Goal: Task Accomplishment & Management: Complete application form

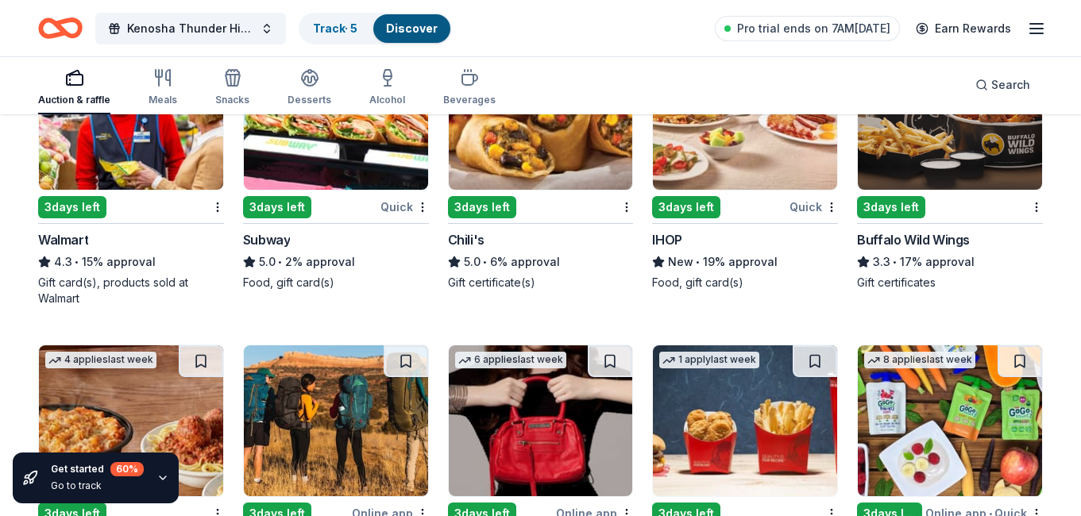
scroll to position [6365, 0]
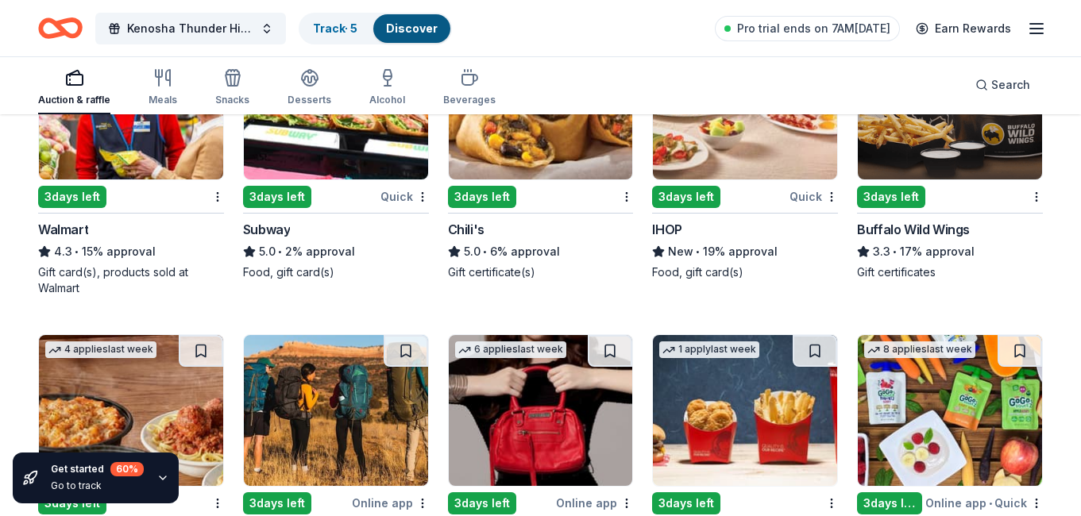
click at [316, 156] on img at bounding box center [336, 104] width 184 height 151
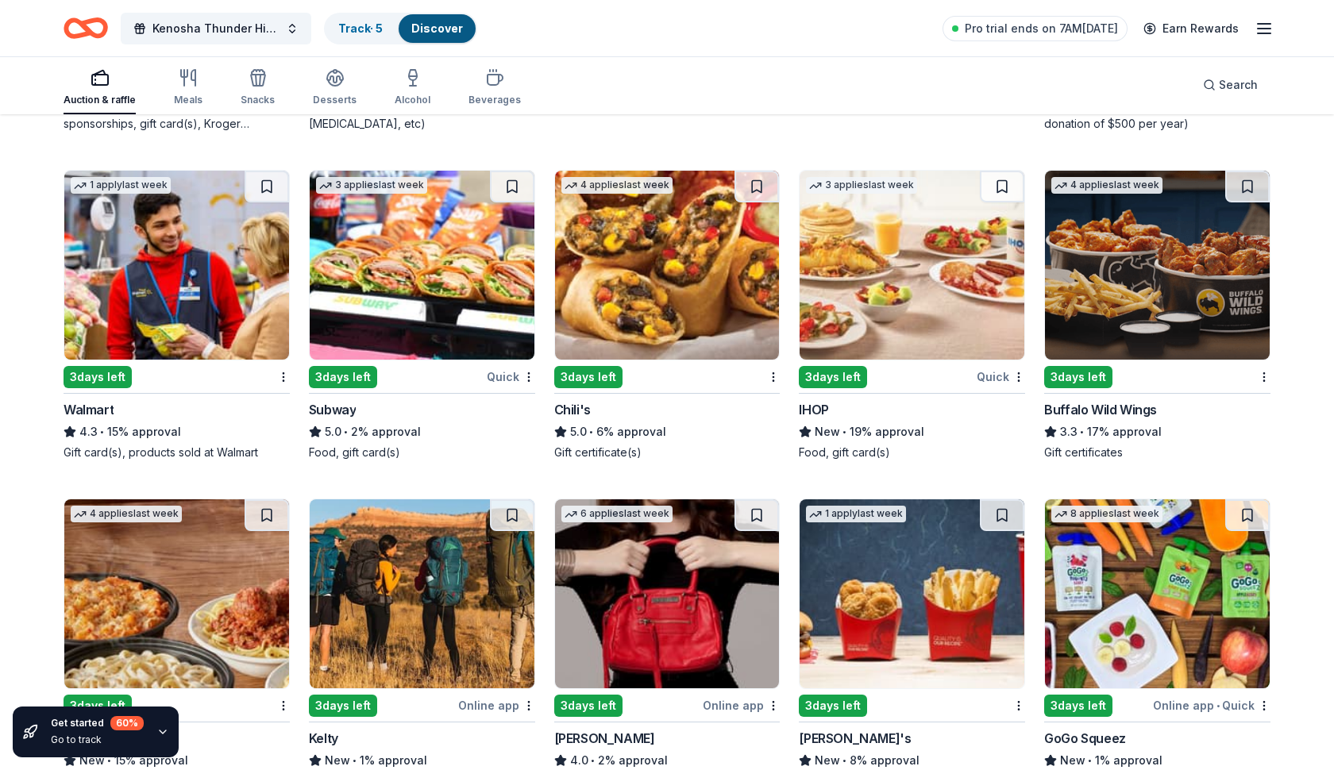
scroll to position [6911, 0]
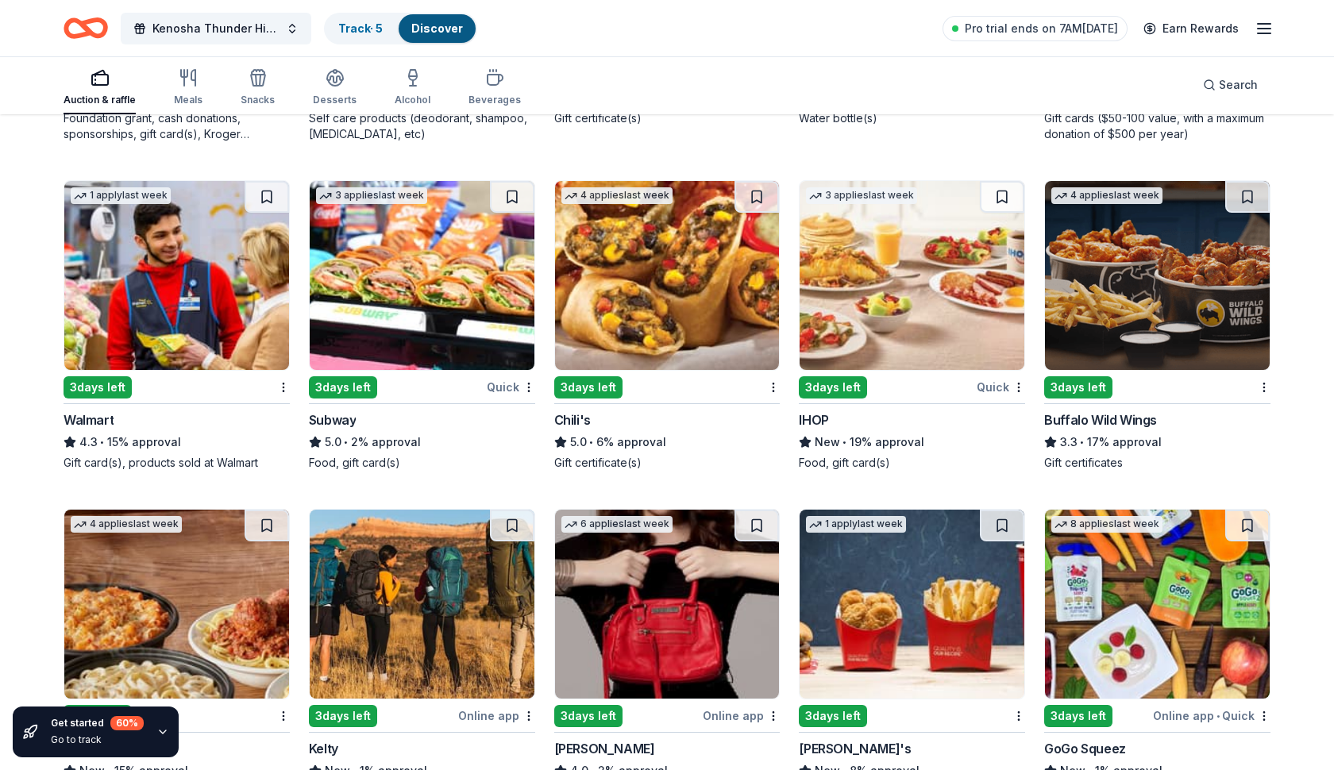
click at [623, 315] on img at bounding box center [667, 275] width 225 height 189
click at [1076, 423] on div "Buffalo Wild Wings" at bounding box center [1100, 420] width 113 height 19
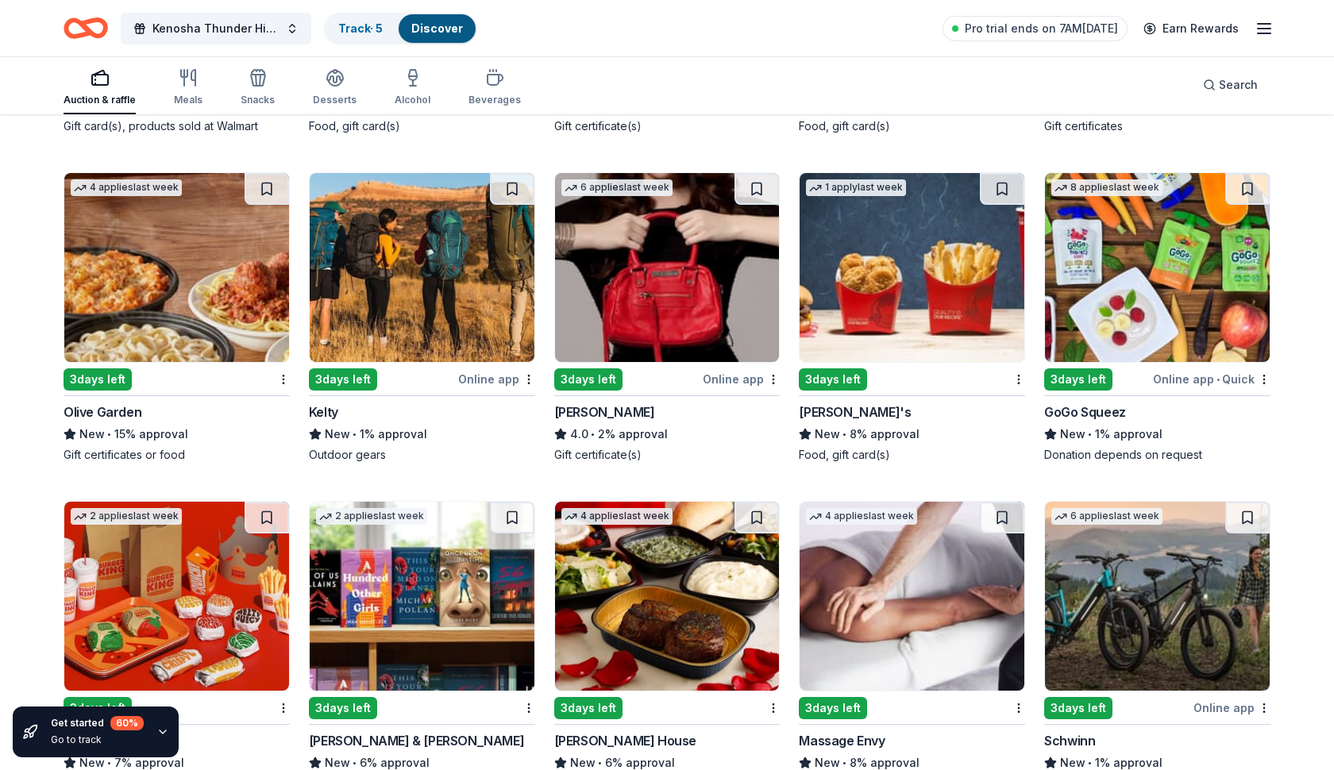
scroll to position [7279, 0]
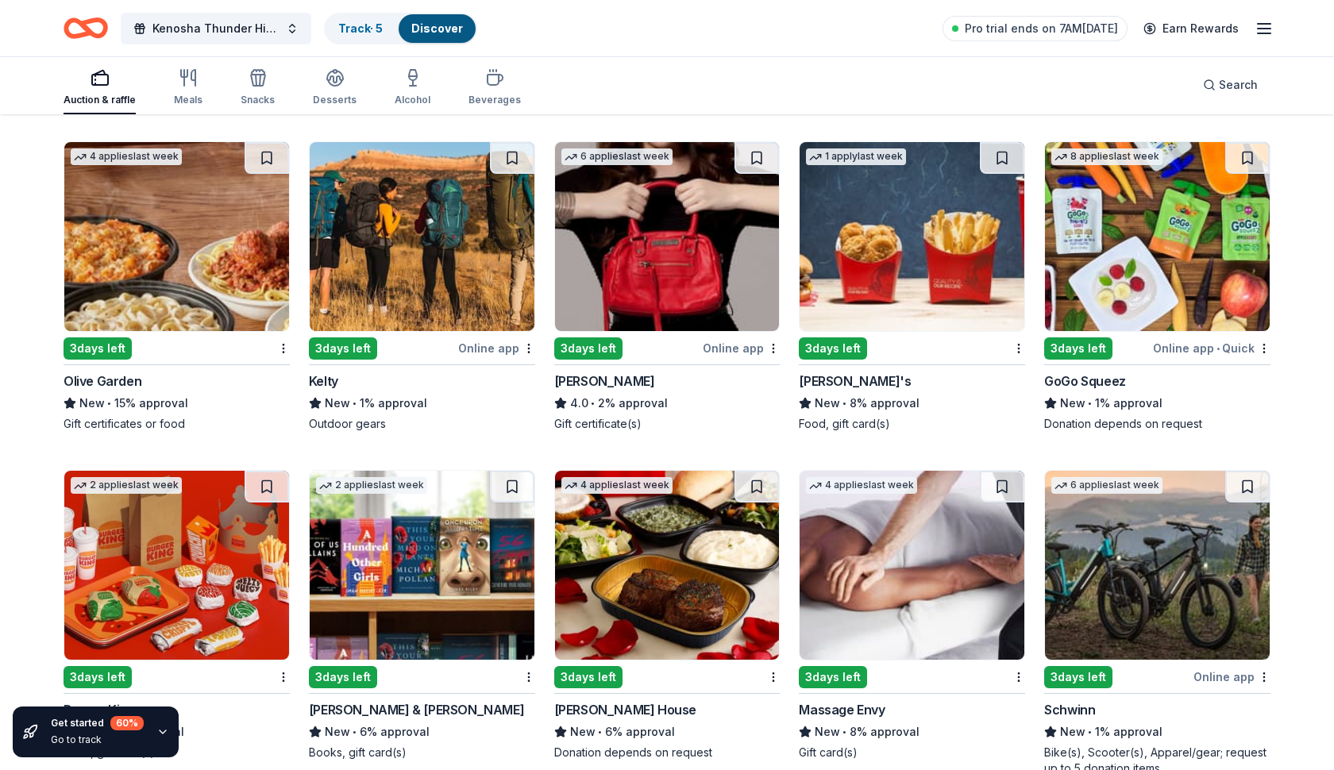
click at [97, 380] on div "Olive Garden" at bounding box center [103, 381] width 78 height 19
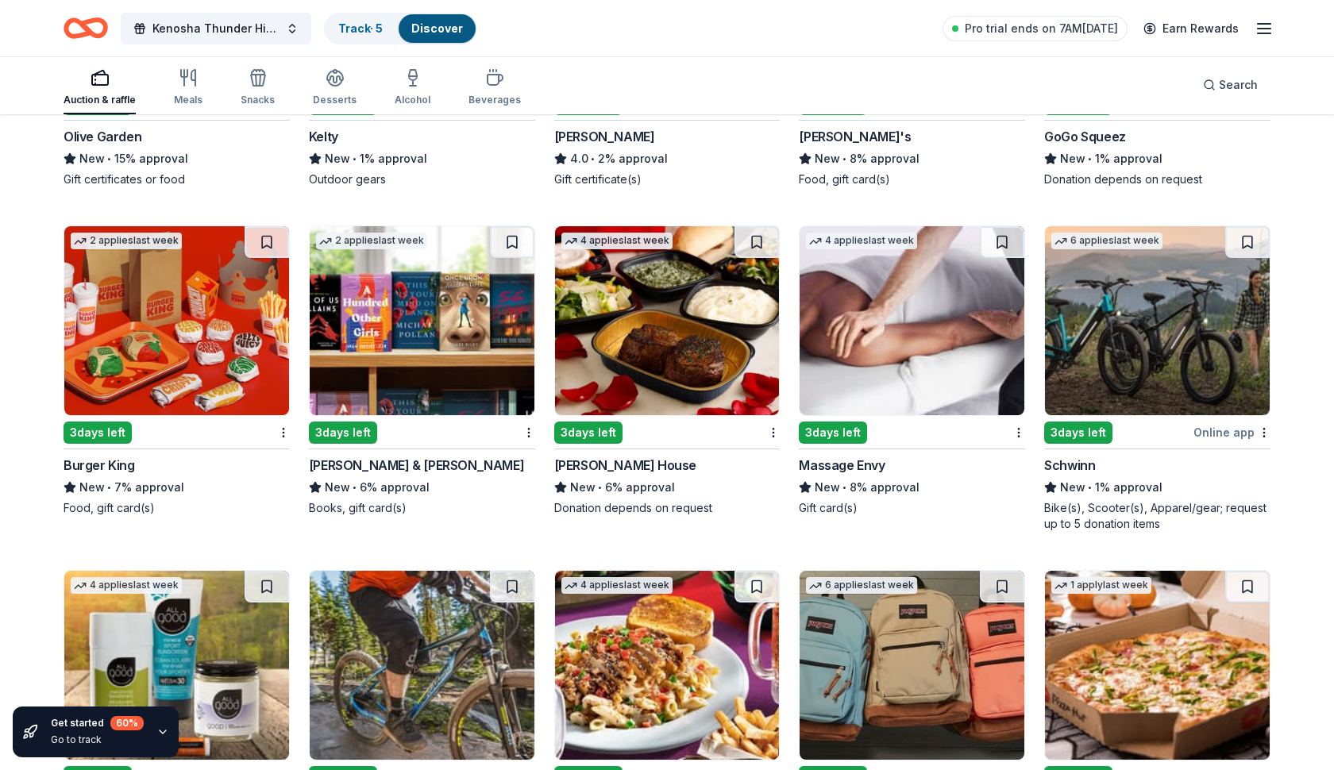
scroll to position [7277, 0]
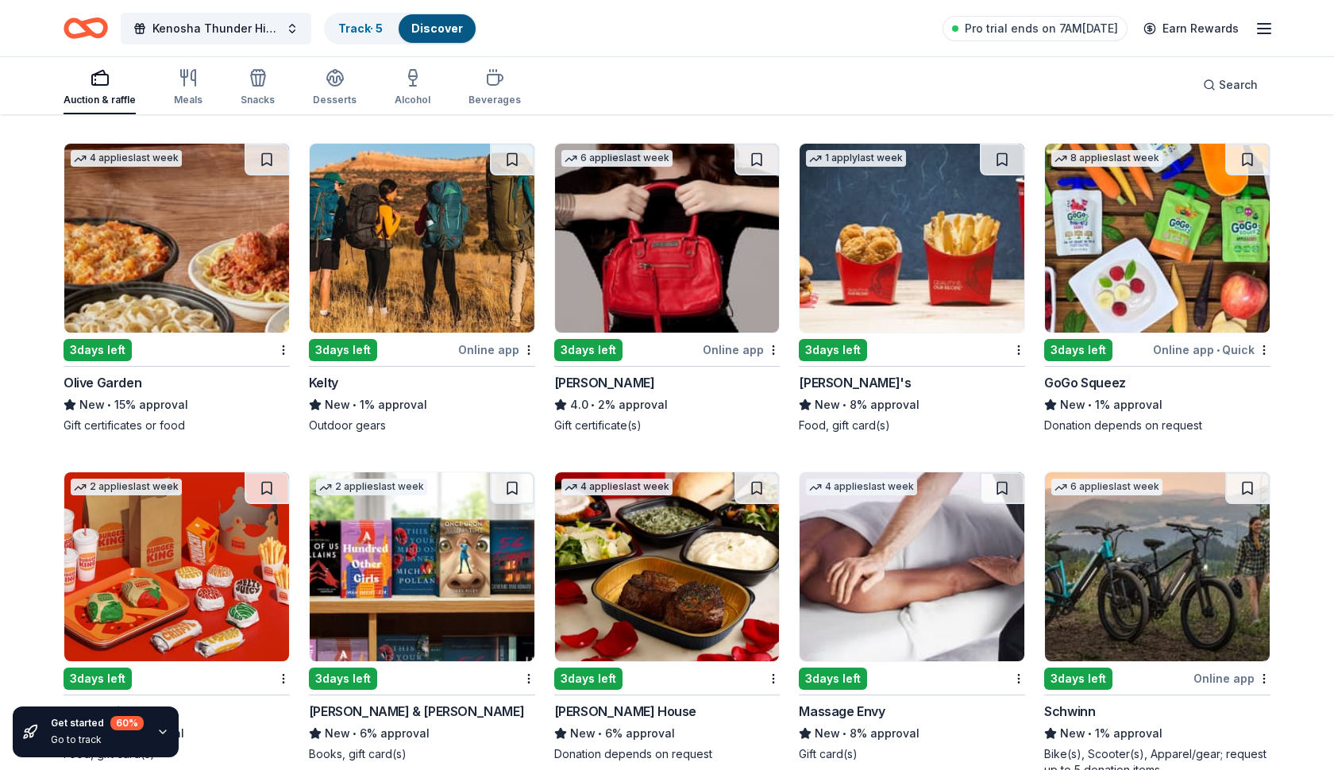
click at [1080, 249] on img at bounding box center [1157, 238] width 225 height 189
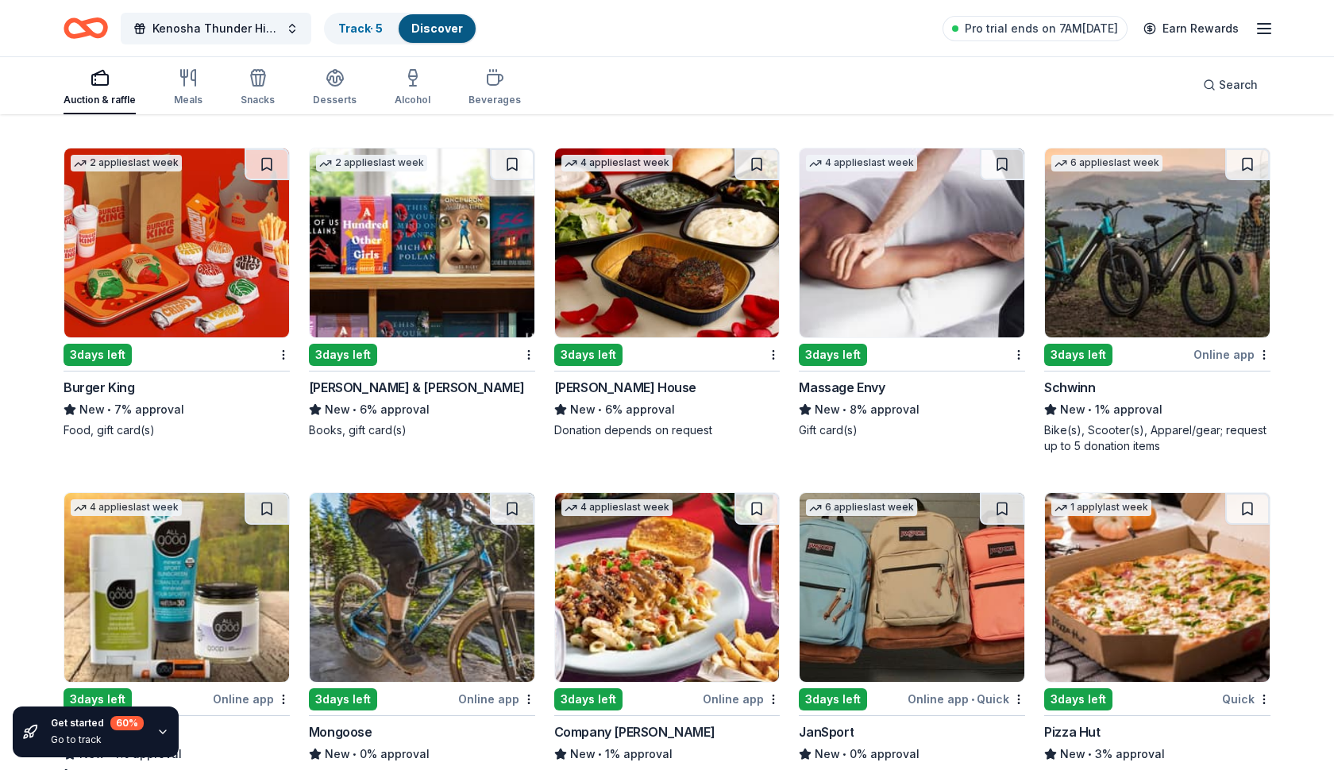
scroll to position [7624, 0]
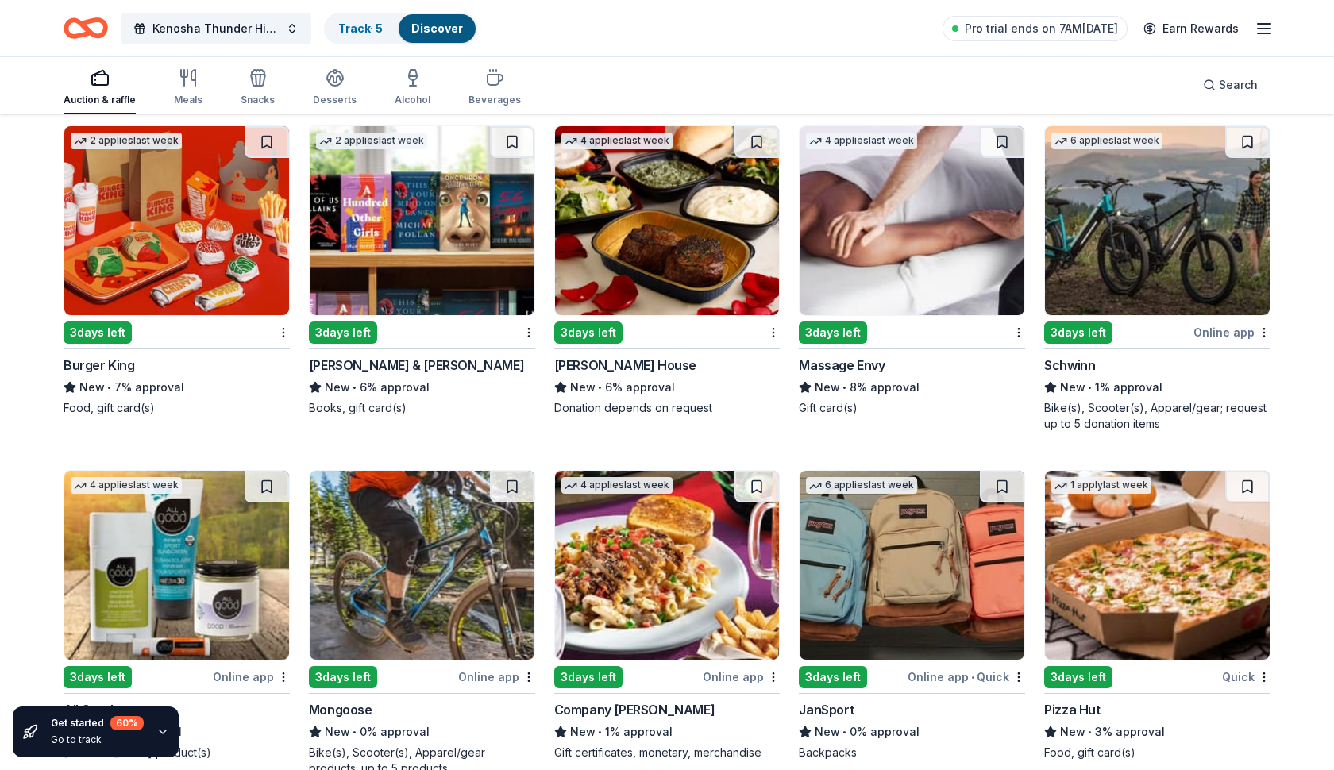
click at [867, 365] on div "Massage Envy" at bounding box center [842, 365] width 86 height 19
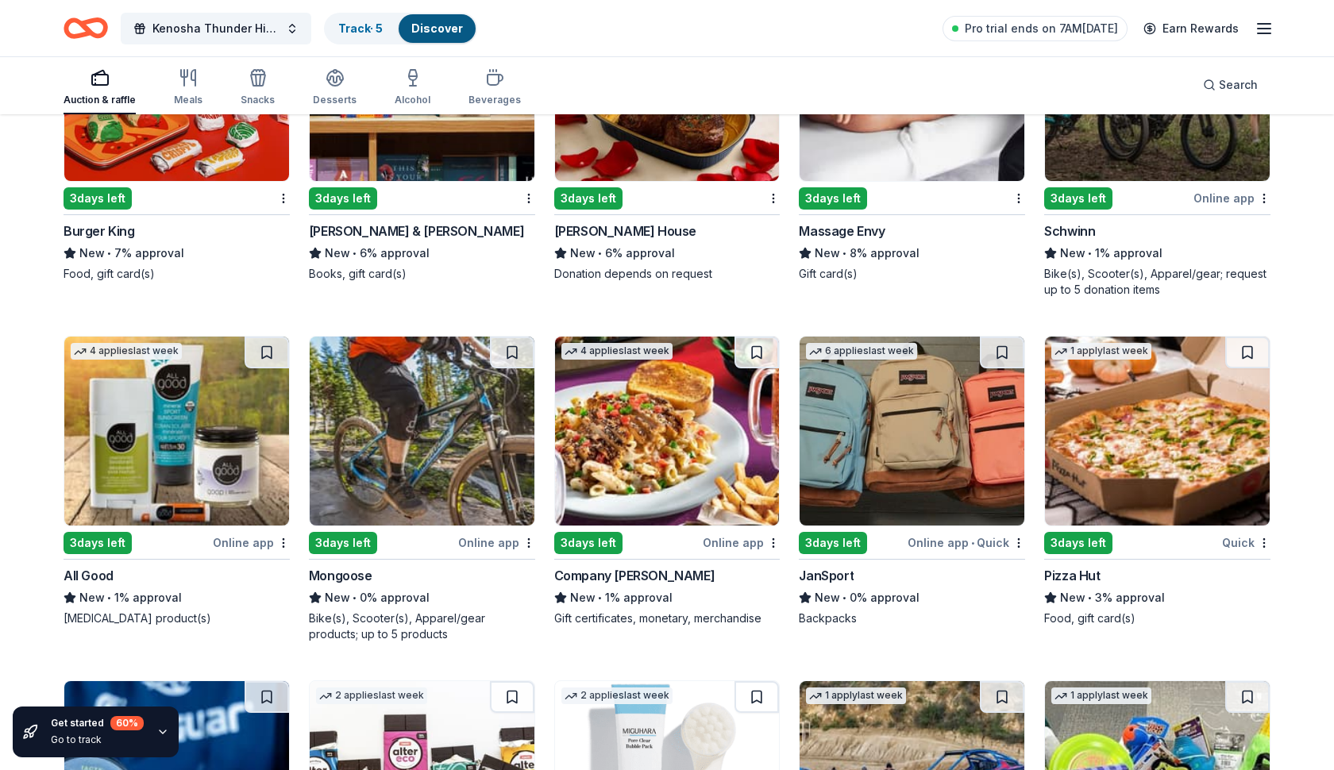
scroll to position [7757, 0]
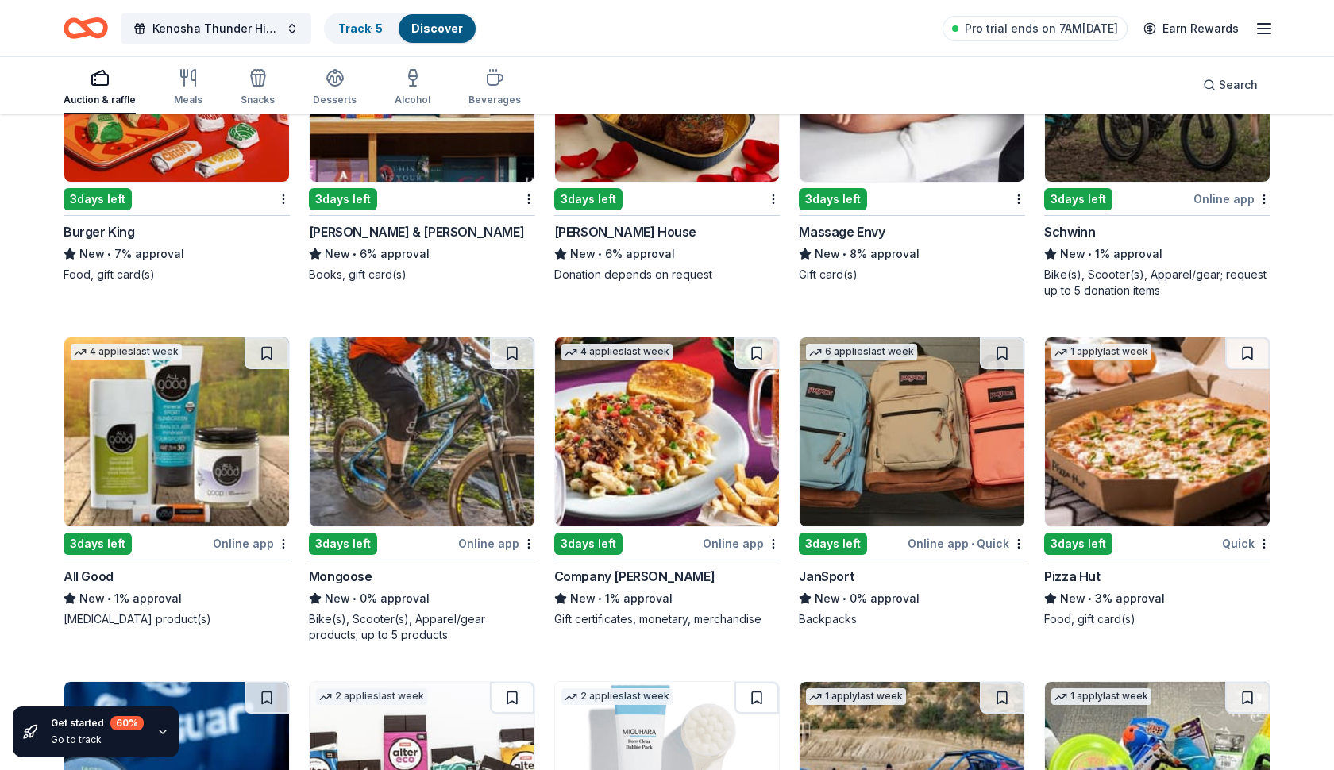
click at [106, 515] on div "All Good" at bounding box center [89, 576] width 50 height 19
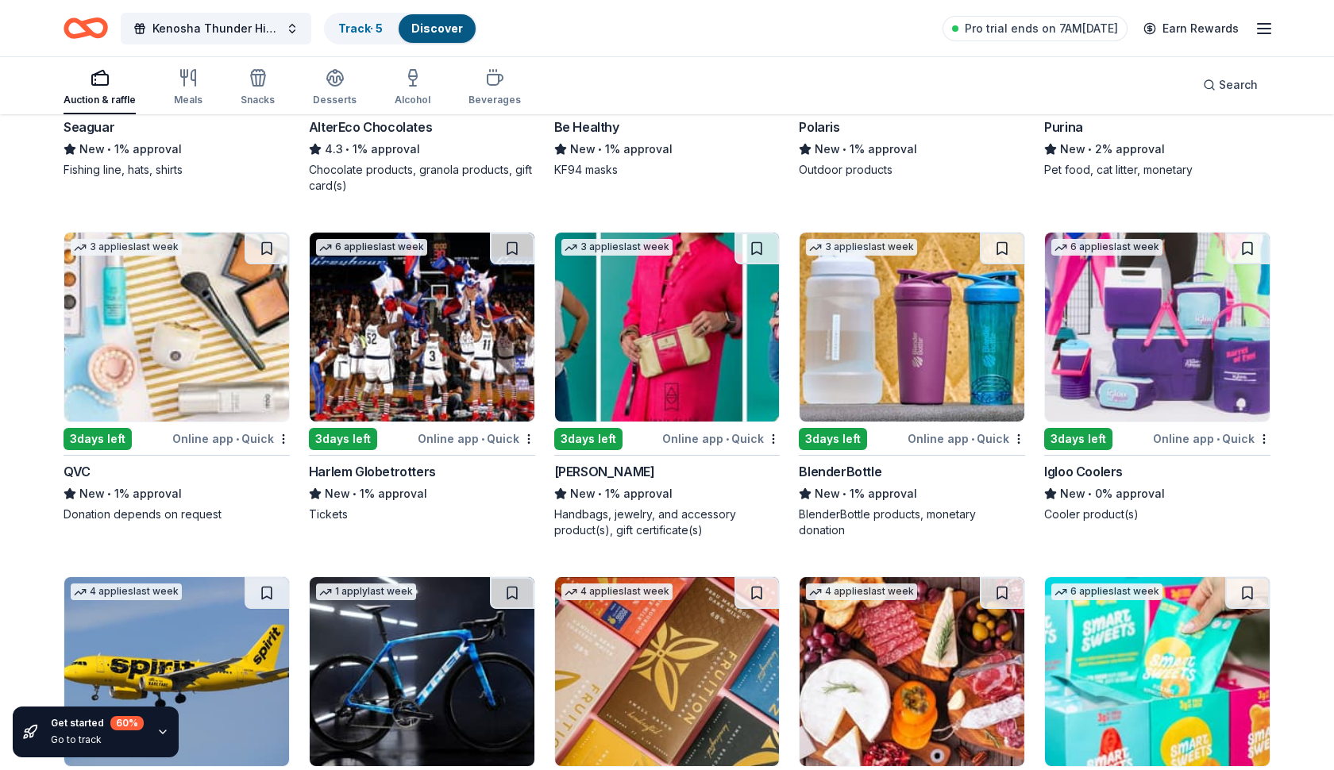
scroll to position [8561, 0]
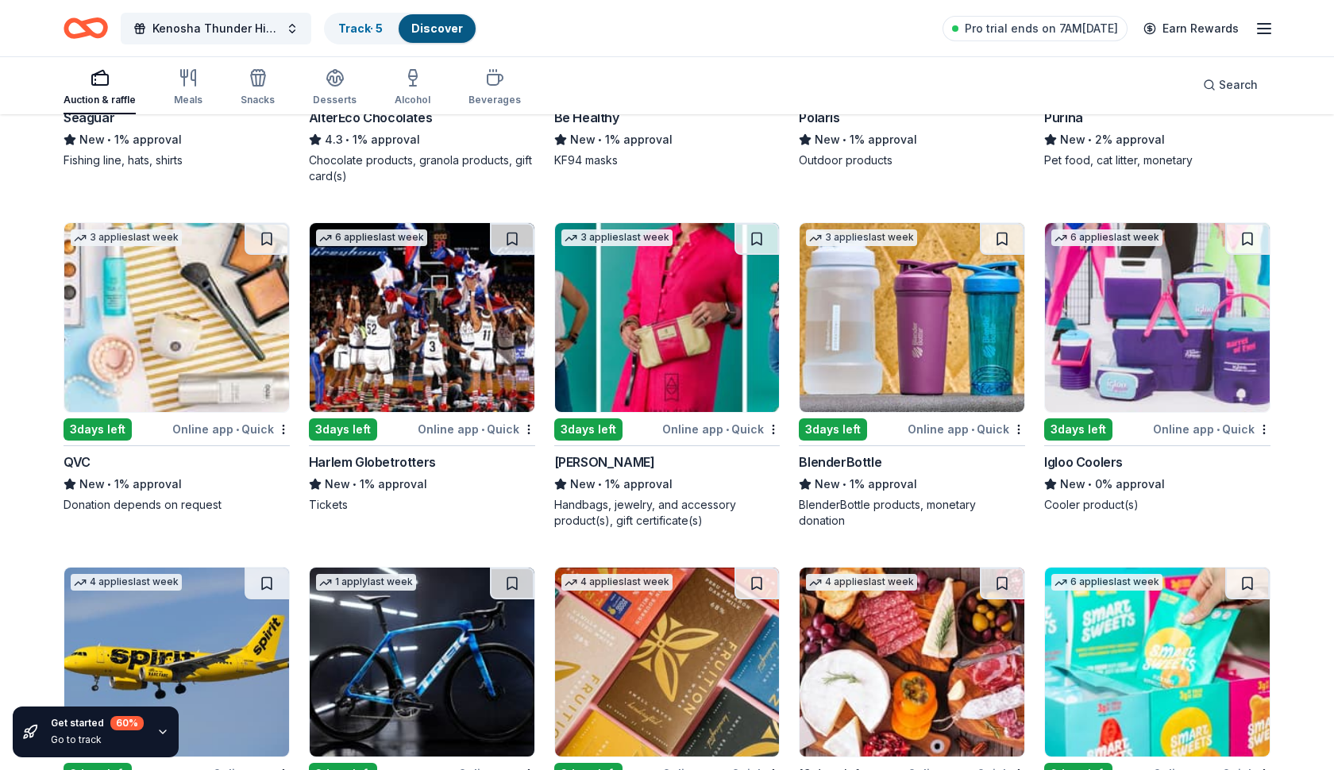
click at [384, 465] on div "Harlem Globetrotters" at bounding box center [372, 462] width 127 height 19
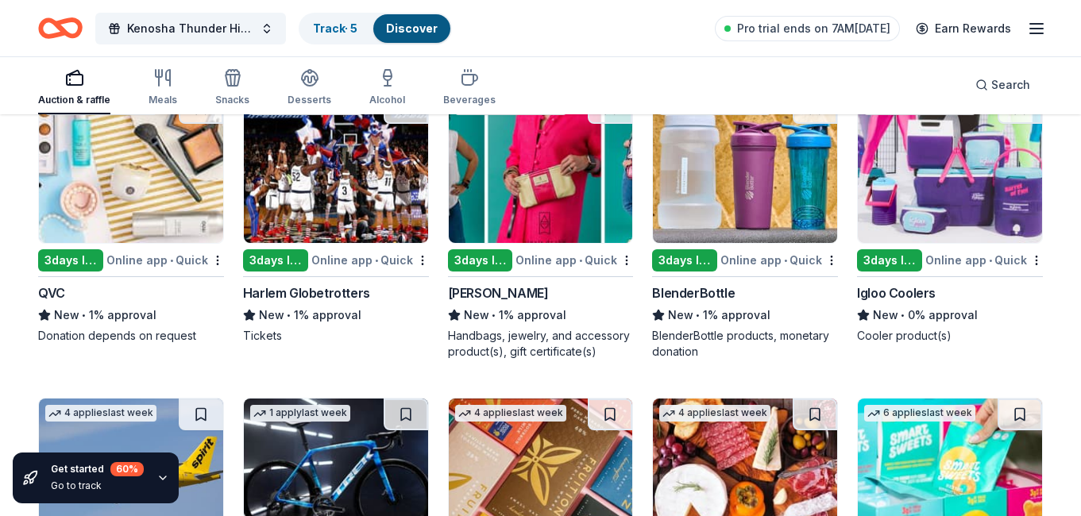
scroll to position [7839, 0]
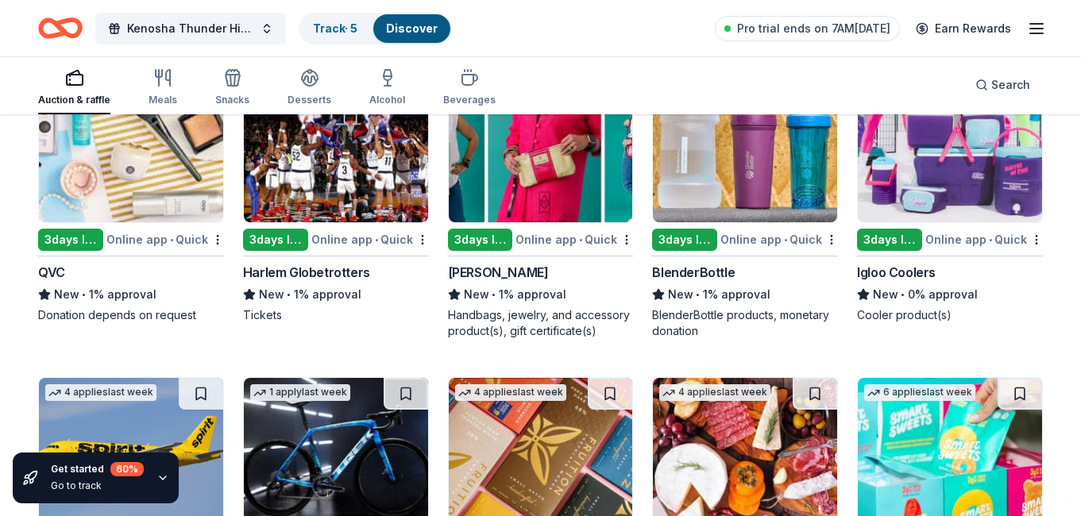
click at [913, 272] on div "Igloo Coolers" at bounding box center [896, 272] width 79 height 19
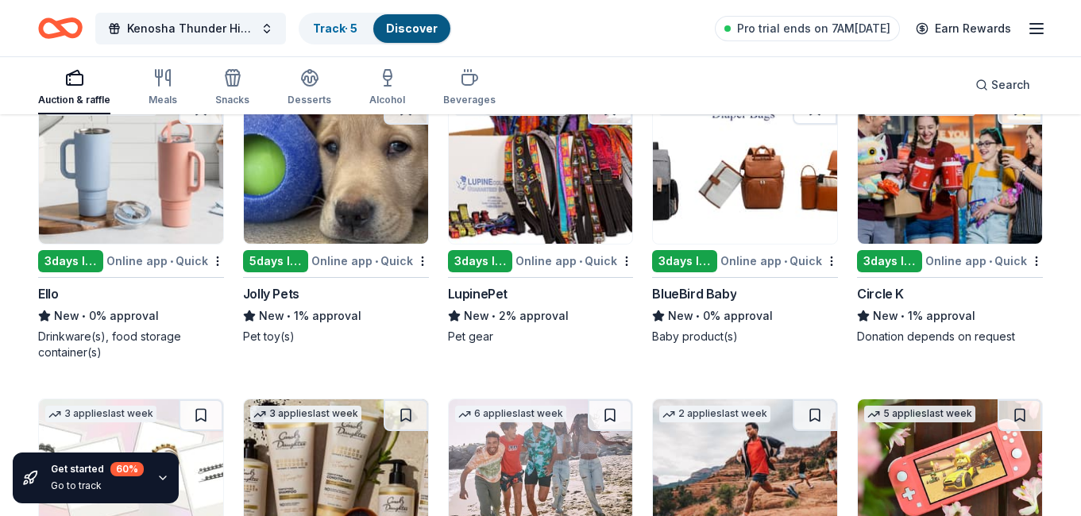
scroll to position [8734, 0]
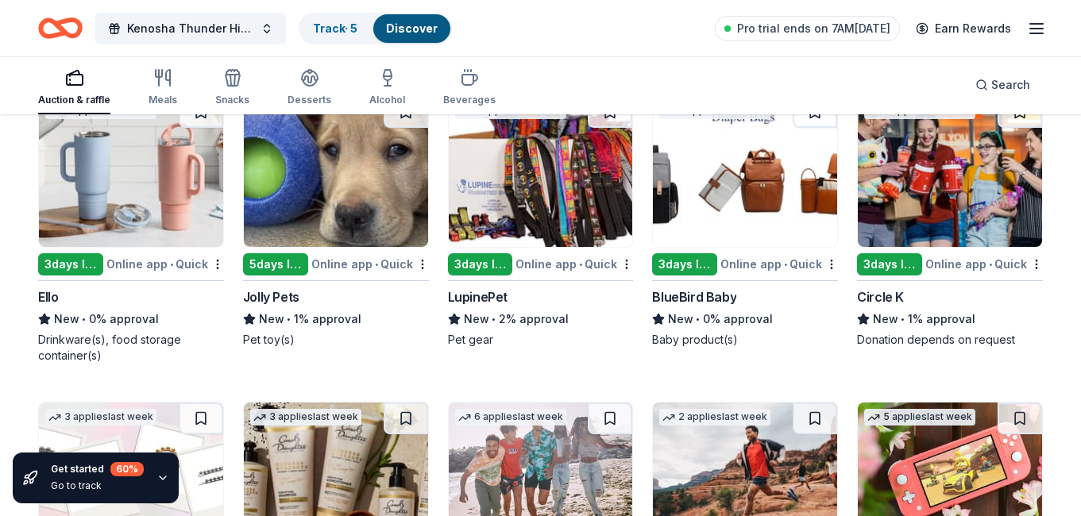
click at [153, 196] on img at bounding box center [131, 171] width 184 height 151
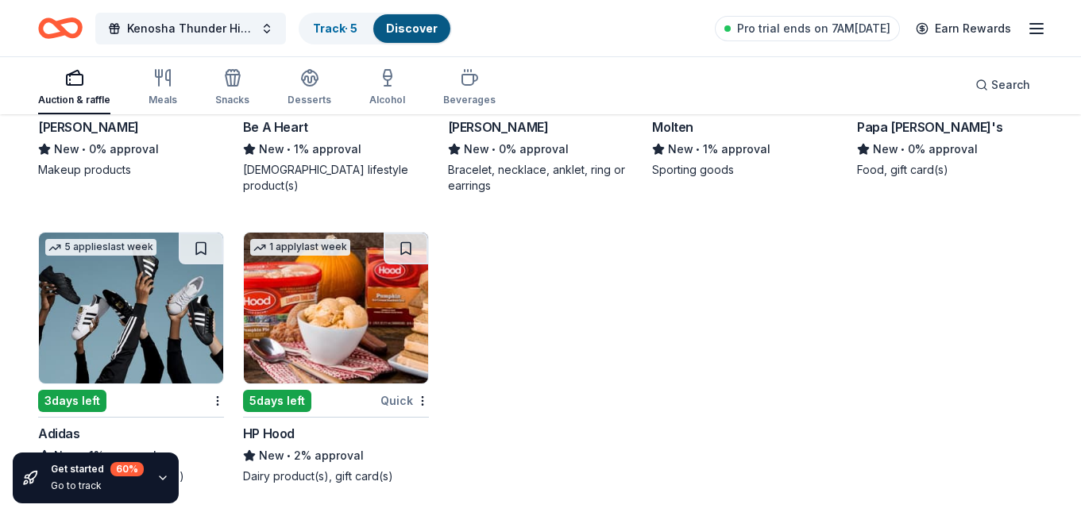
scroll to position [9808, 0]
click at [154, 334] on img at bounding box center [131, 308] width 184 height 151
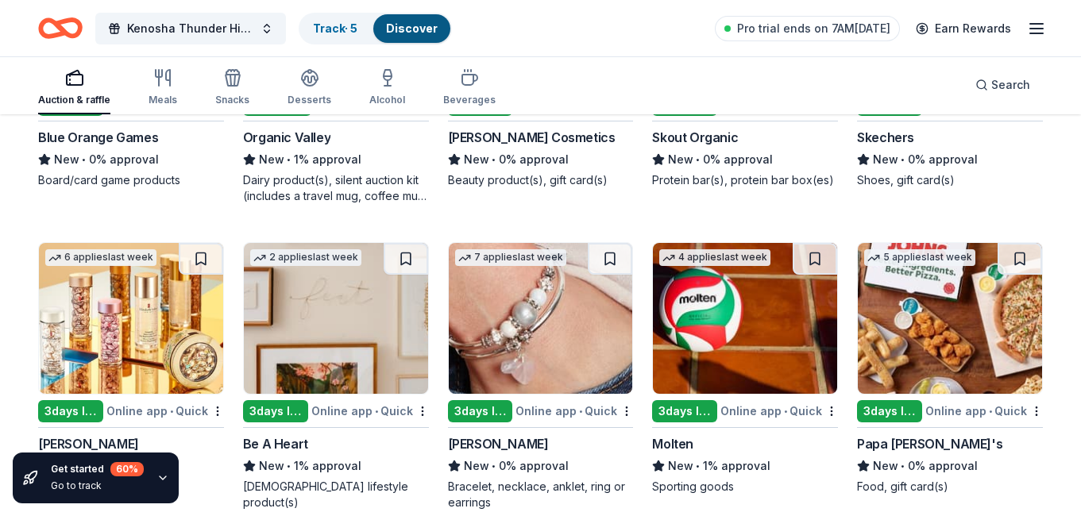
scroll to position [9488, 0]
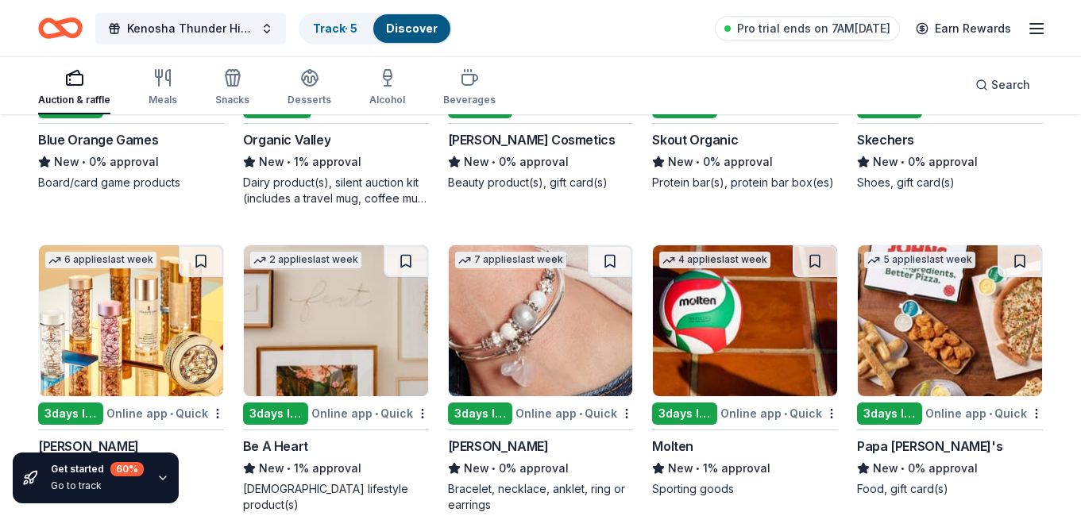
click at [552, 346] on img at bounding box center [541, 320] width 184 height 151
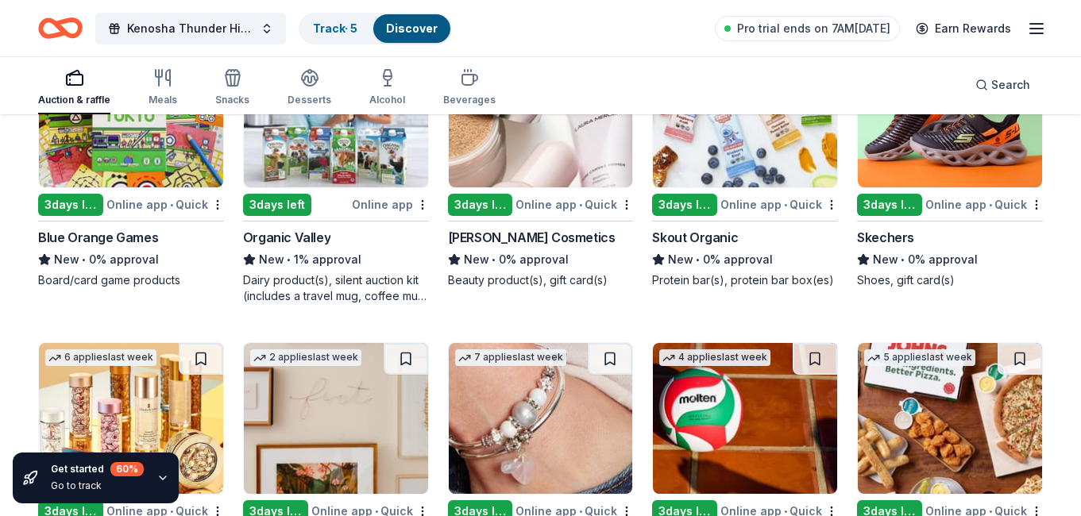
scroll to position [9382, 0]
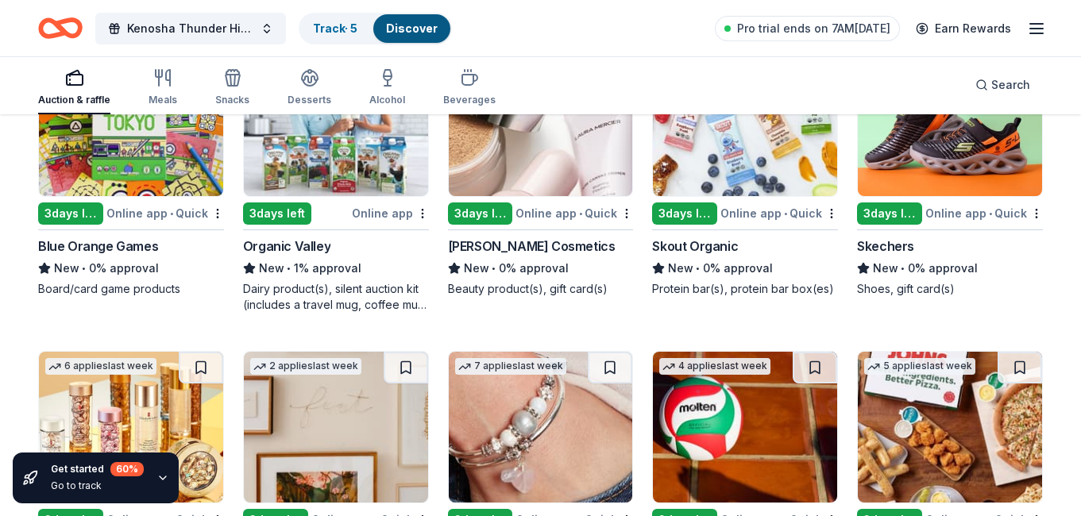
click at [537, 163] on img at bounding box center [541, 120] width 184 height 151
click at [532, 245] on div "Laura Mercier Cosmetics" at bounding box center [532, 246] width 168 height 19
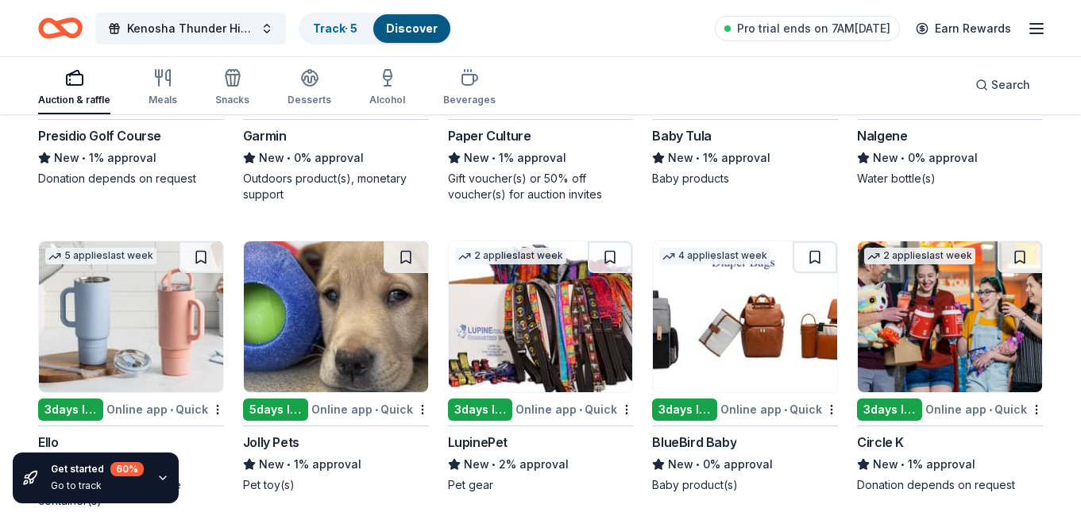
scroll to position [8528, 0]
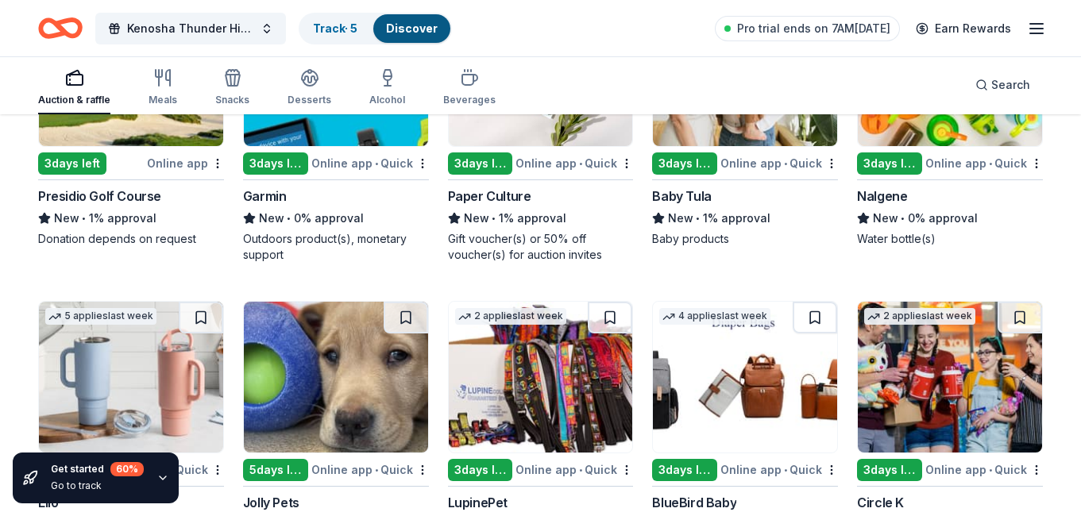
click at [336, 394] on img at bounding box center [336, 377] width 184 height 151
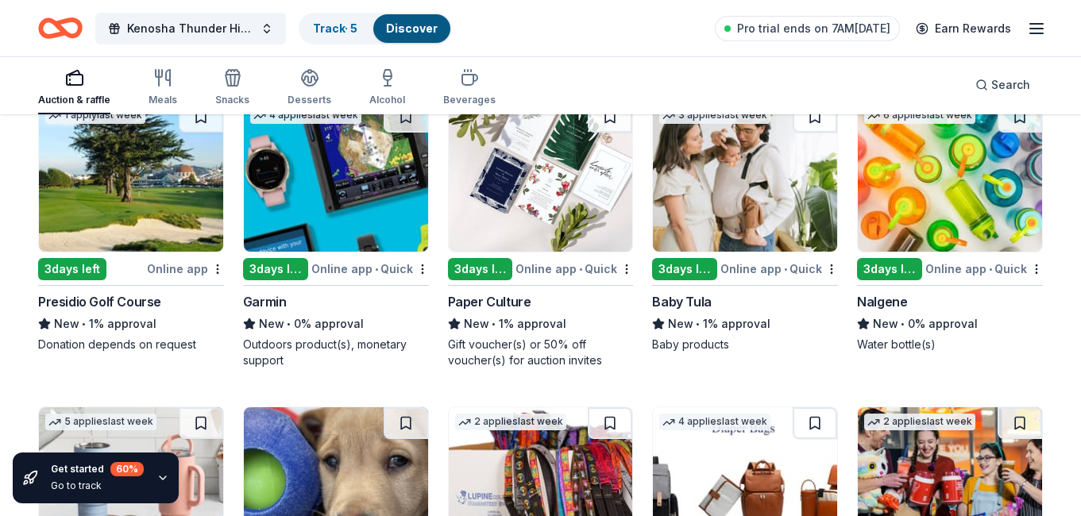
scroll to position [8418, 0]
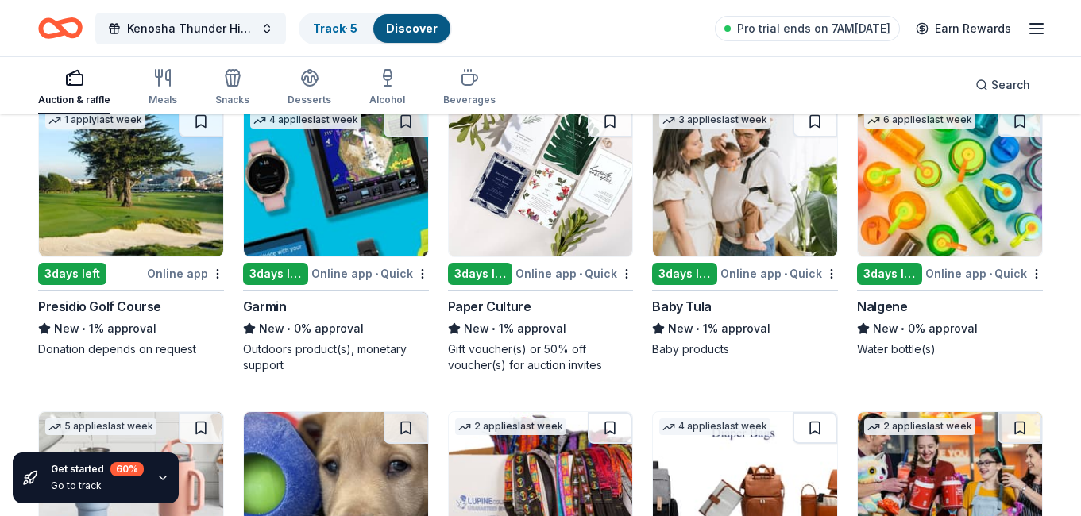
click at [354, 210] on img at bounding box center [336, 181] width 184 height 151
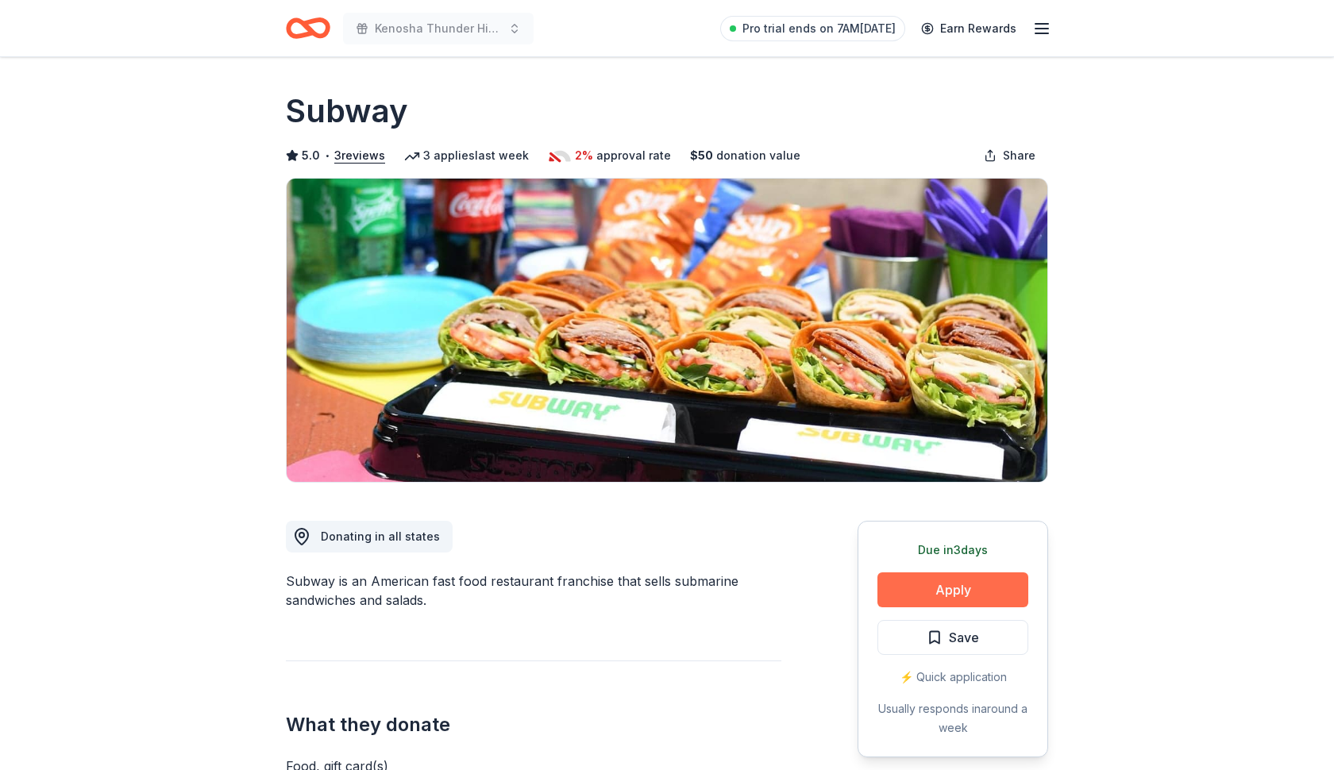
click at [958, 600] on button "Apply" at bounding box center [953, 590] width 151 height 35
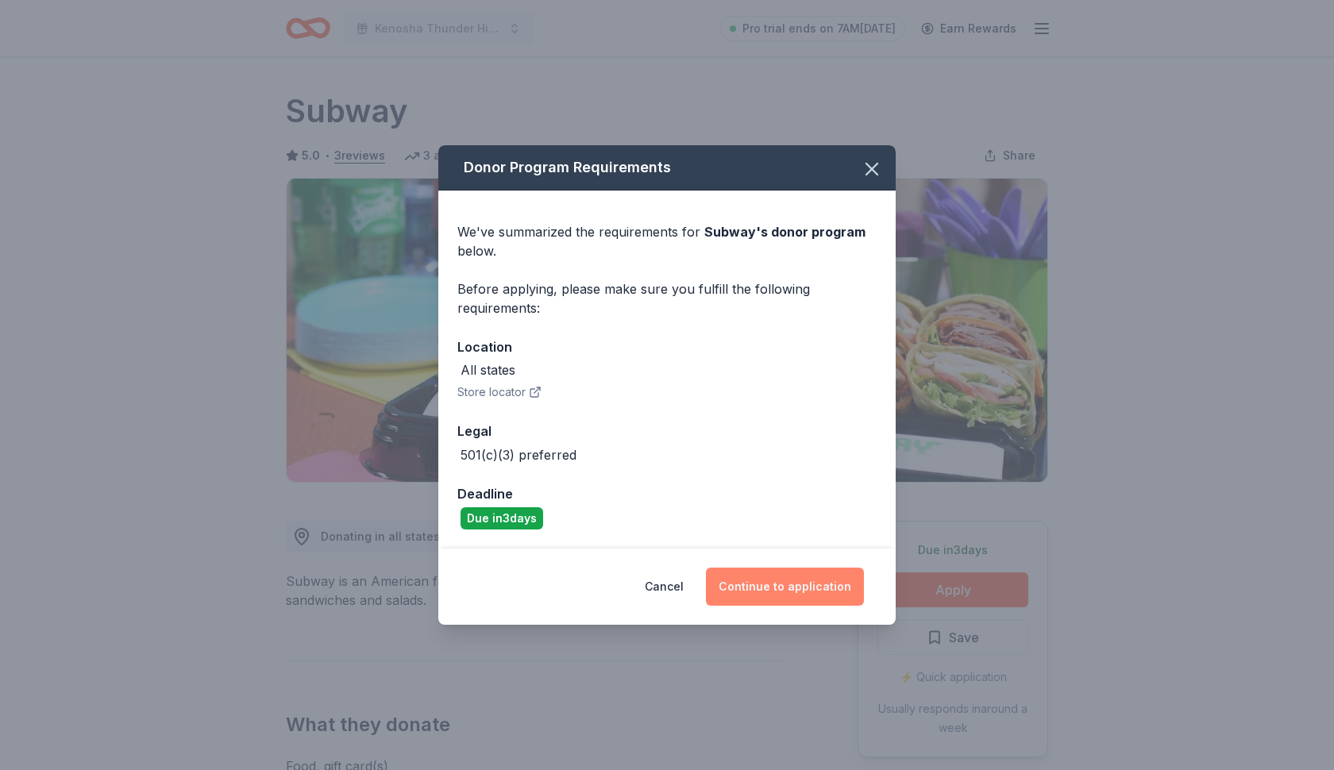
click at [805, 594] on button "Continue to application" at bounding box center [785, 587] width 158 height 38
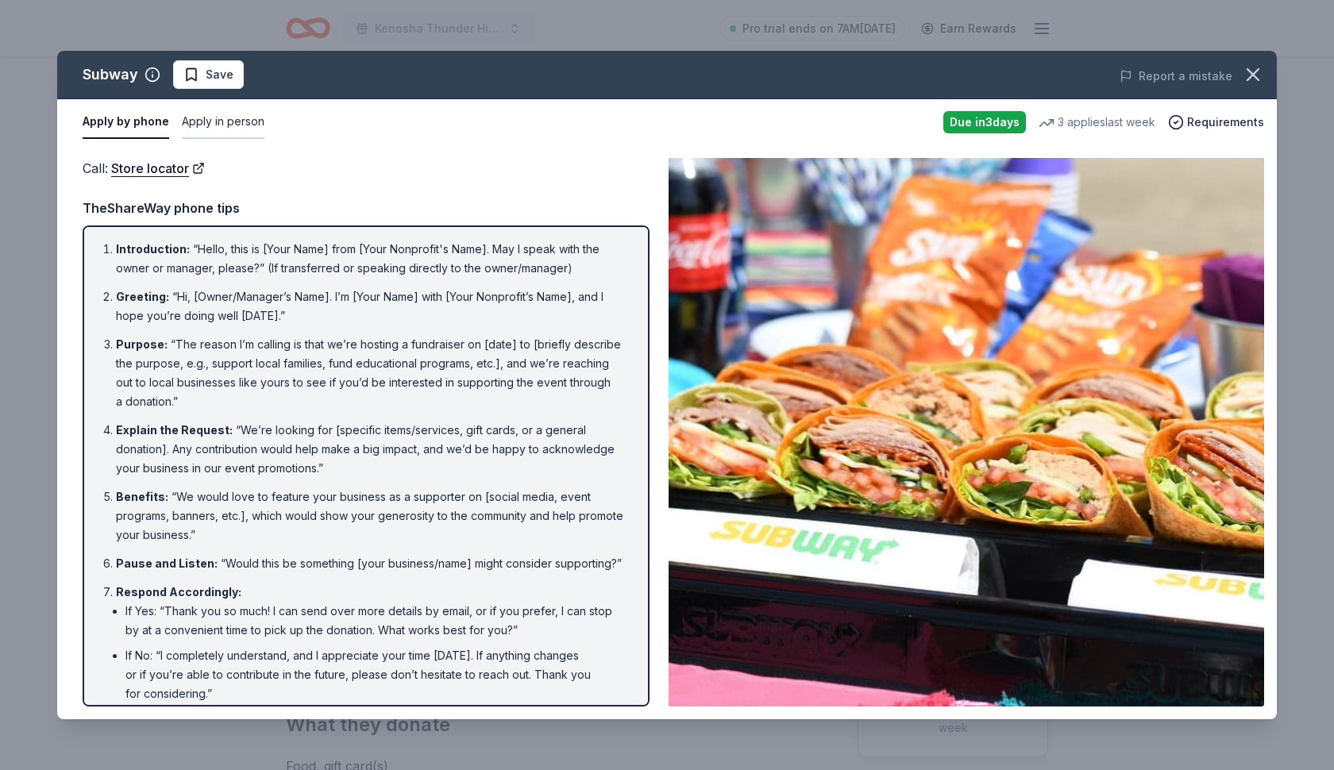
click at [223, 126] on button "Apply in person" at bounding box center [223, 122] width 83 height 33
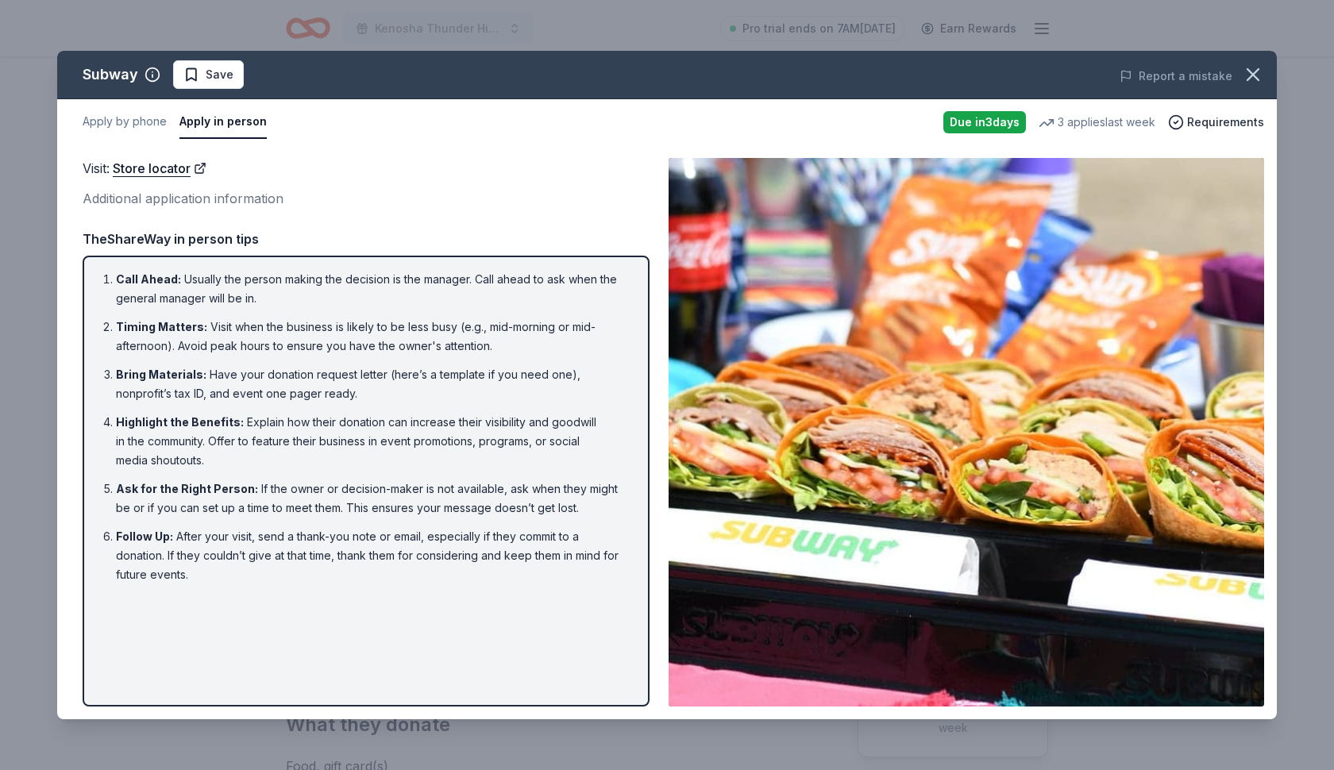
click at [1228, 112] on div "Due in 3 days 3 applies last week Requirements" at bounding box center [1104, 122] width 321 height 22
click at [1228, 129] on span "Requirements" at bounding box center [1225, 122] width 77 height 19
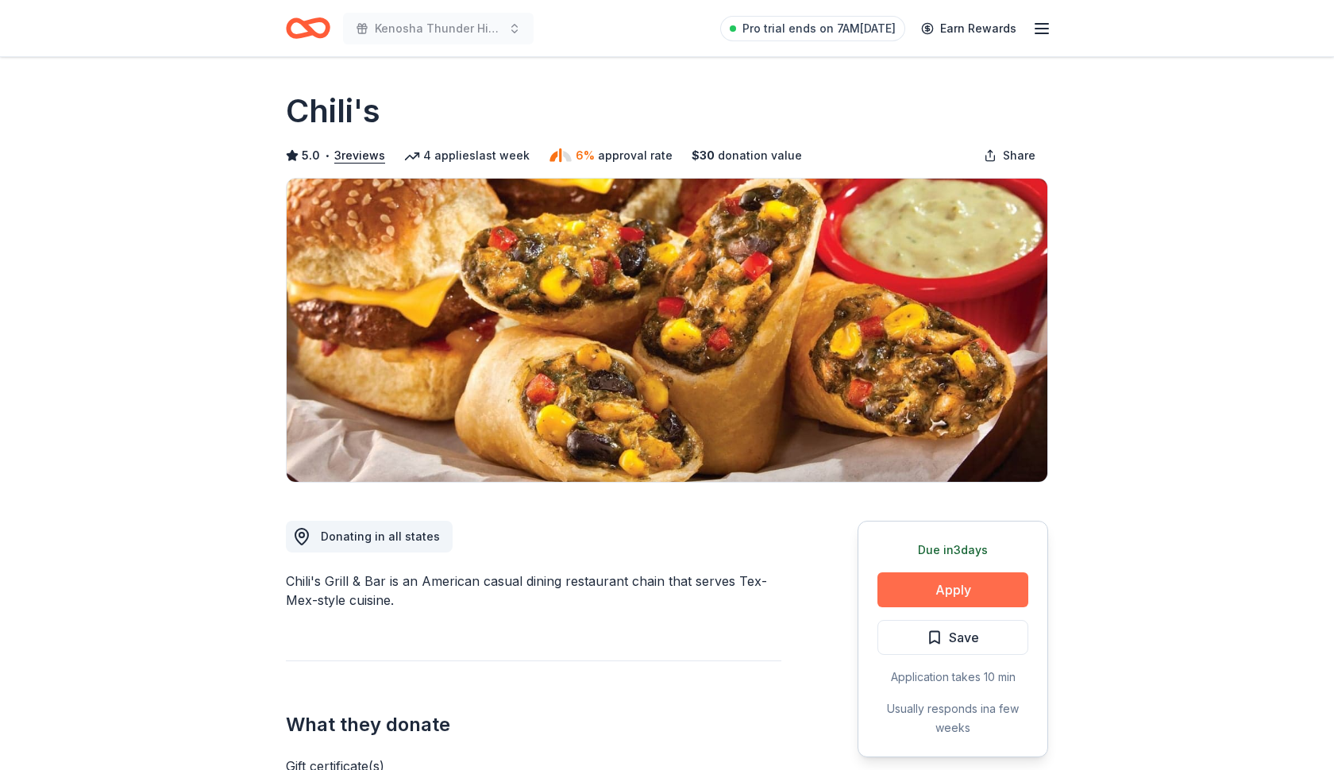
click at [920, 595] on button "Apply" at bounding box center [953, 590] width 151 height 35
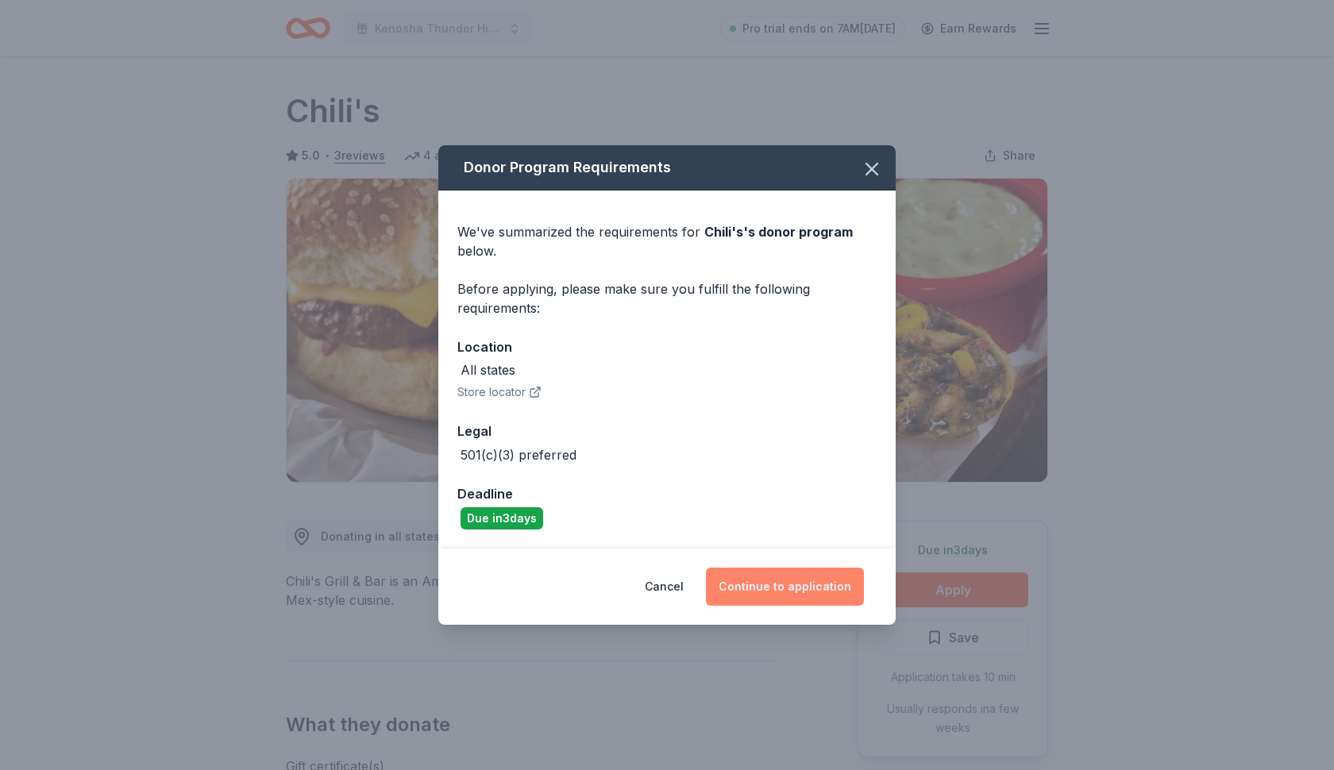
click at [754, 586] on button "Continue to application" at bounding box center [785, 587] width 158 height 38
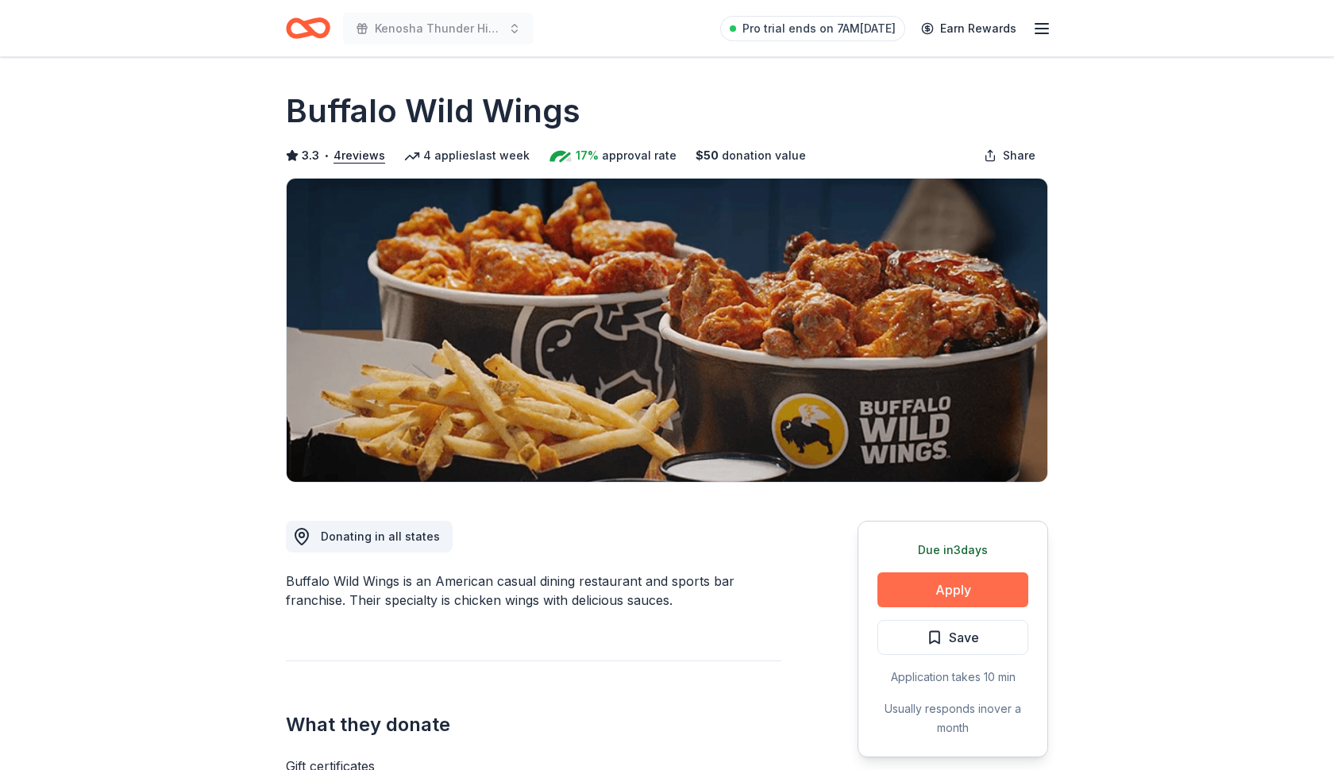
click at [942, 595] on button "Apply" at bounding box center [953, 590] width 151 height 35
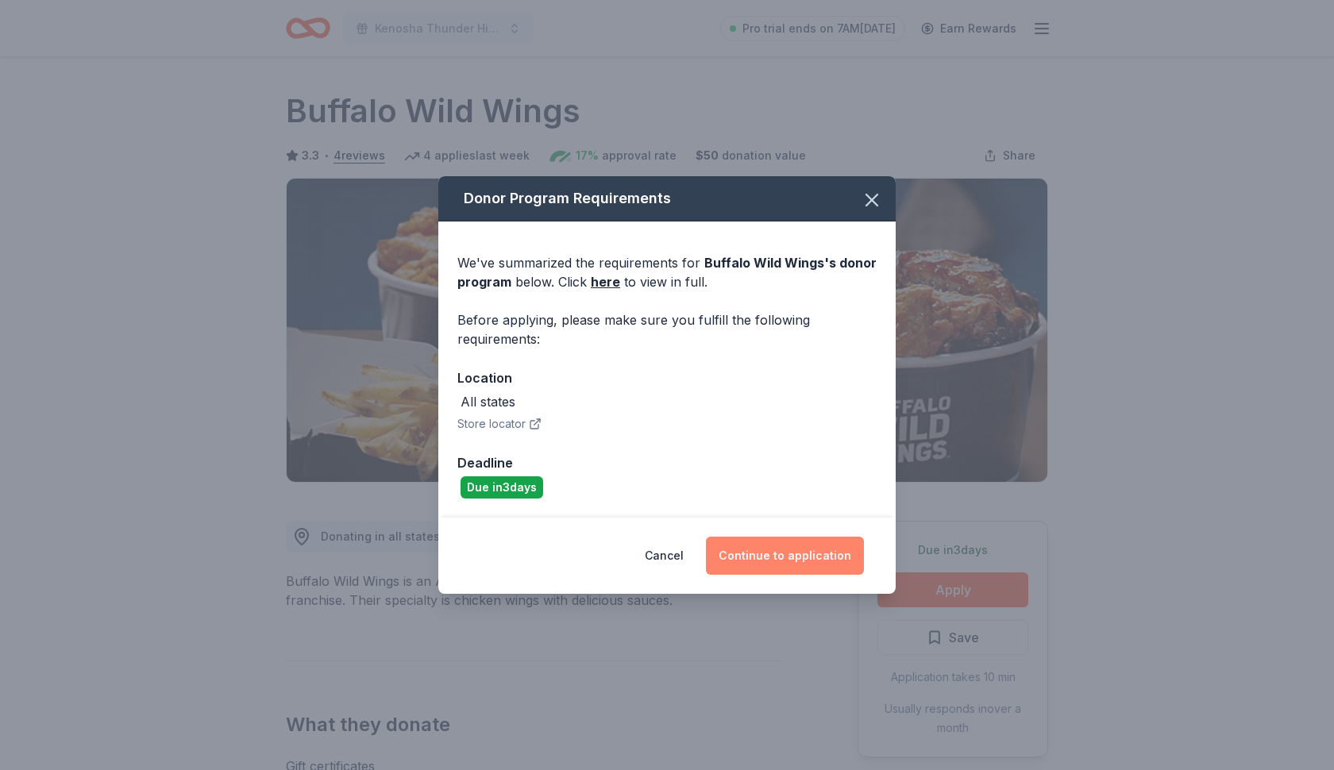
click at [813, 554] on button "Continue to application" at bounding box center [785, 556] width 158 height 38
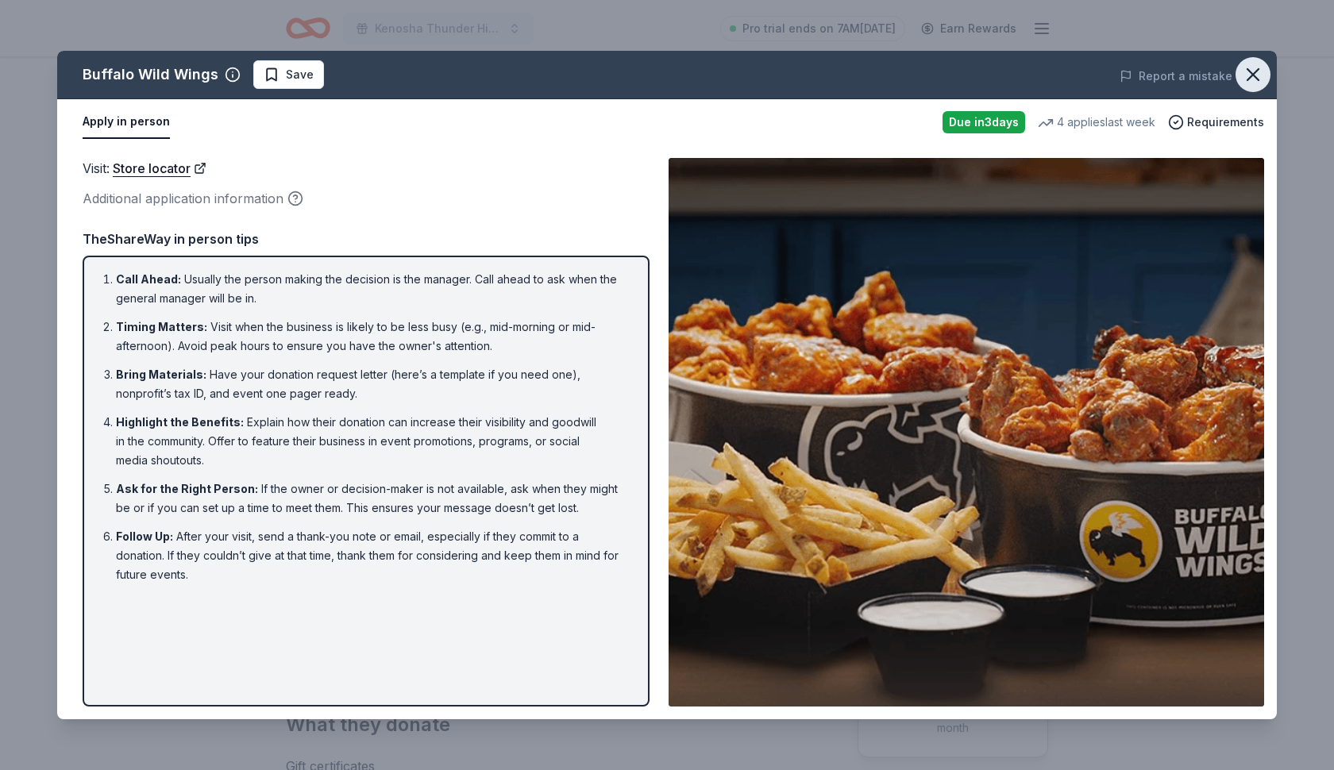
click at [1250, 71] on icon "button" at bounding box center [1253, 74] width 11 height 11
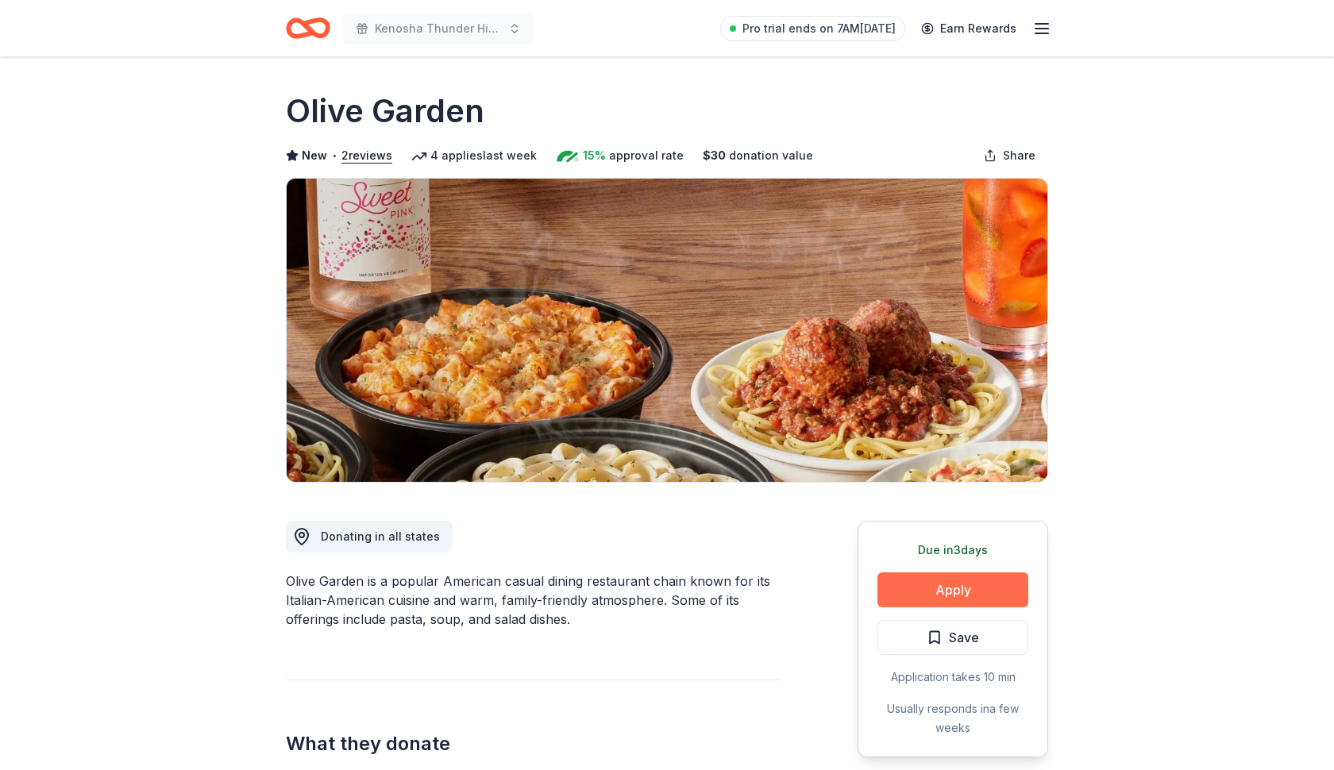
click at [951, 588] on button "Apply" at bounding box center [953, 590] width 151 height 35
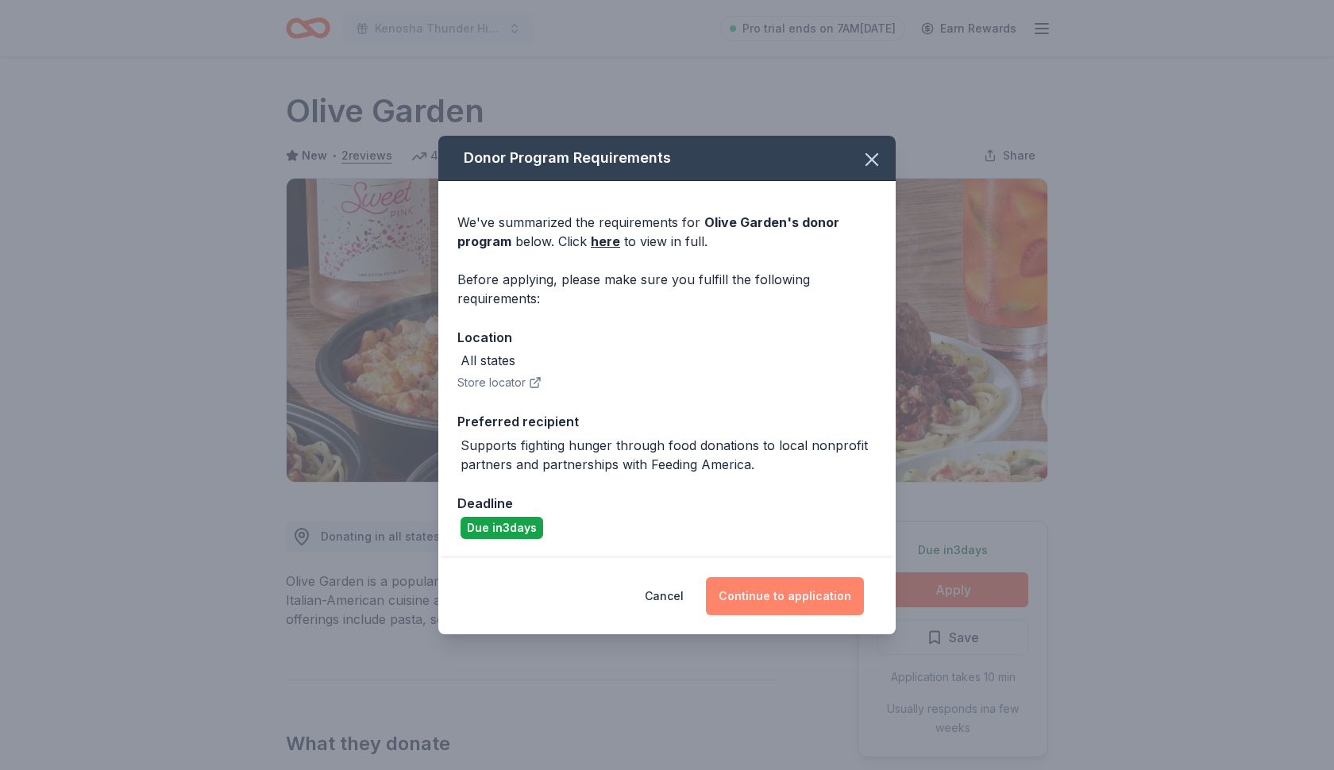
click at [747, 591] on button "Continue to application" at bounding box center [785, 596] width 158 height 38
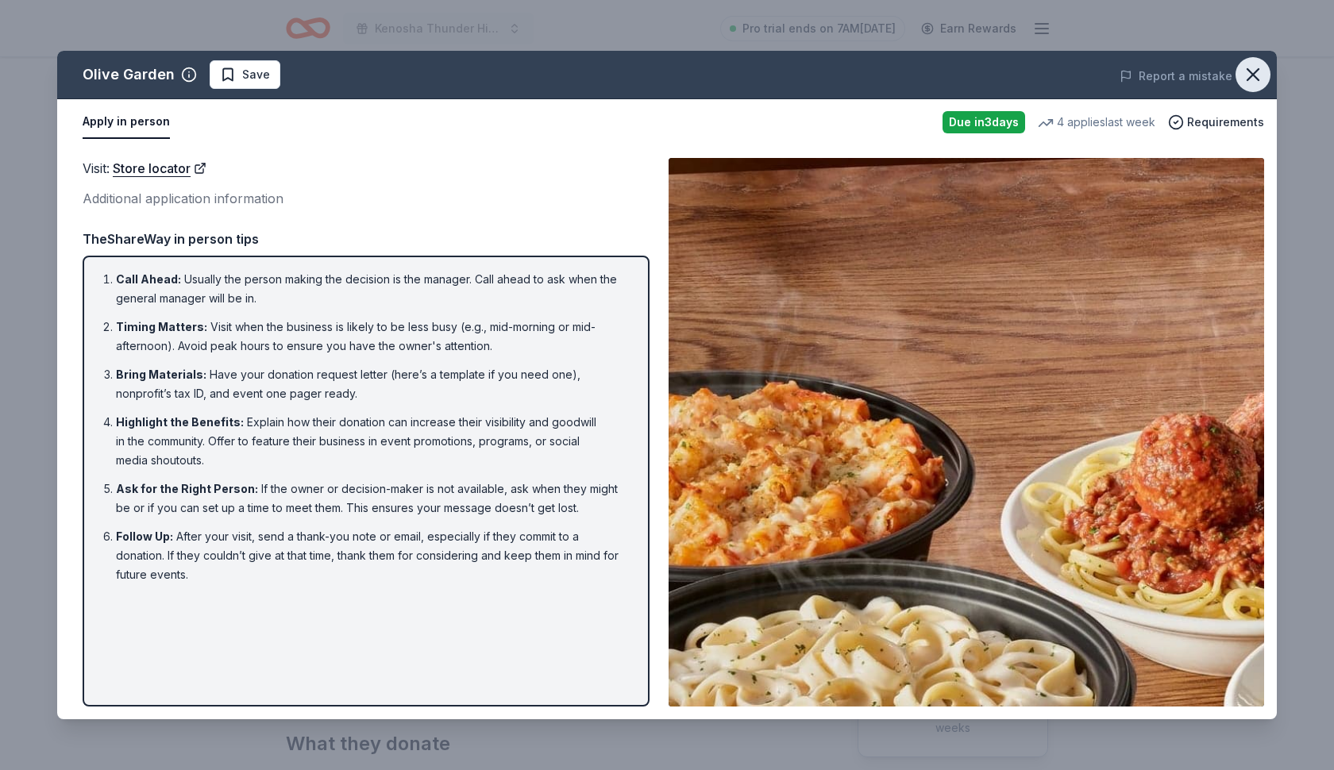
click at [1258, 75] on icon "button" at bounding box center [1253, 75] width 22 height 22
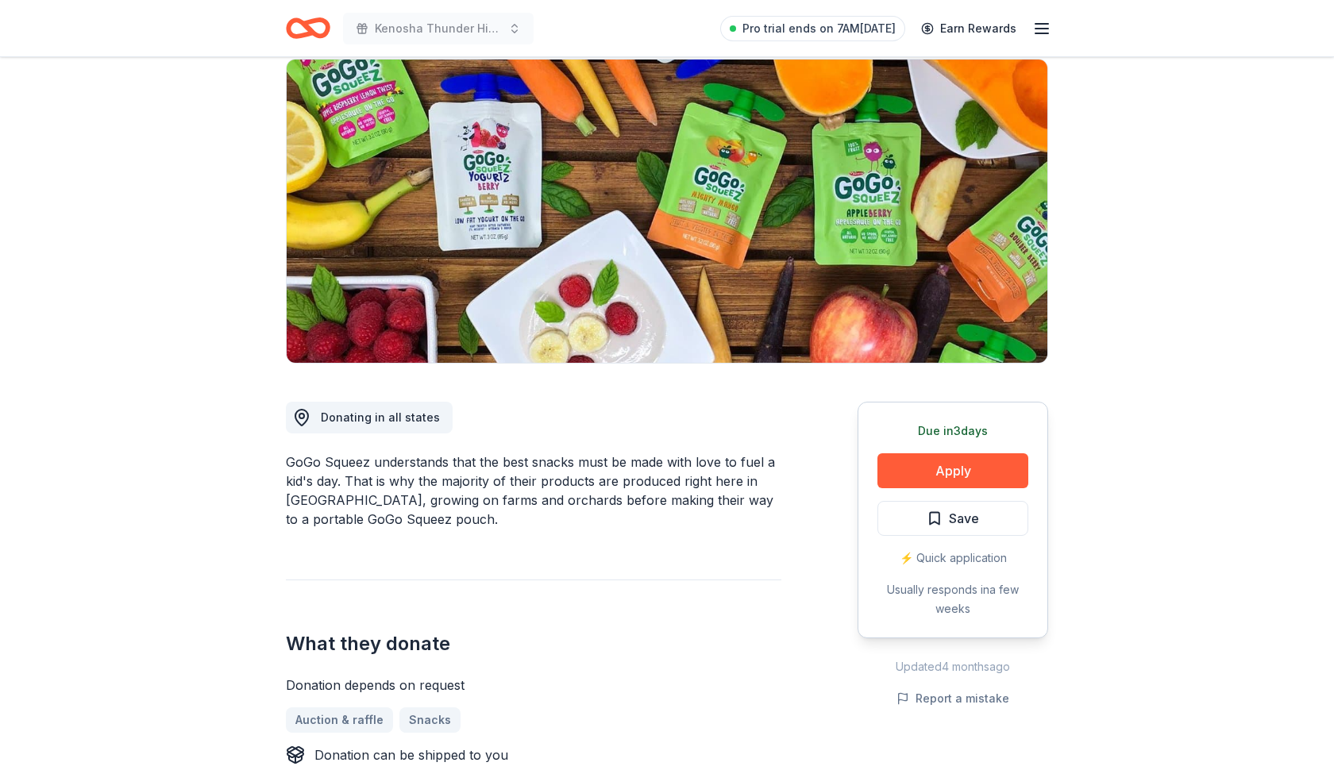
scroll to position [164, 0]
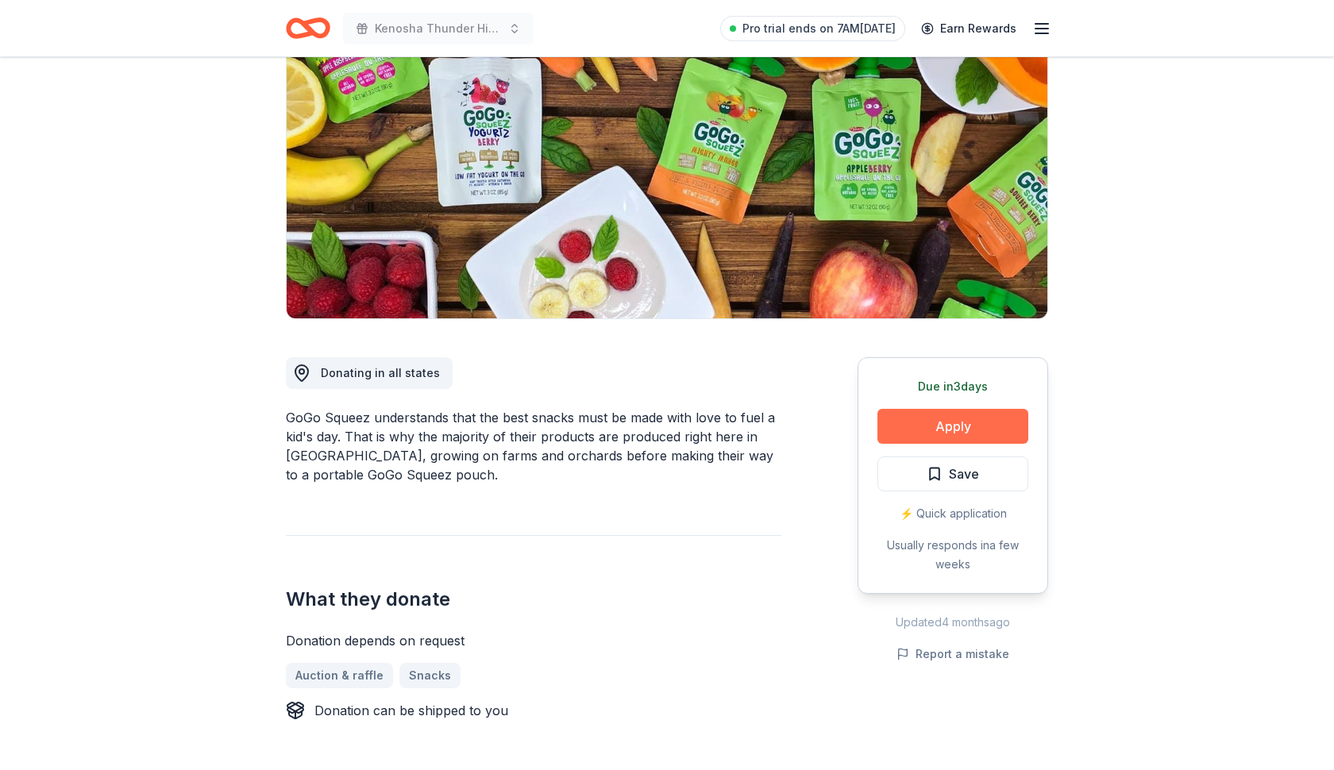
click at [932, 428] on button "Apply" at bounding box center [953, 426] width 151 height 35
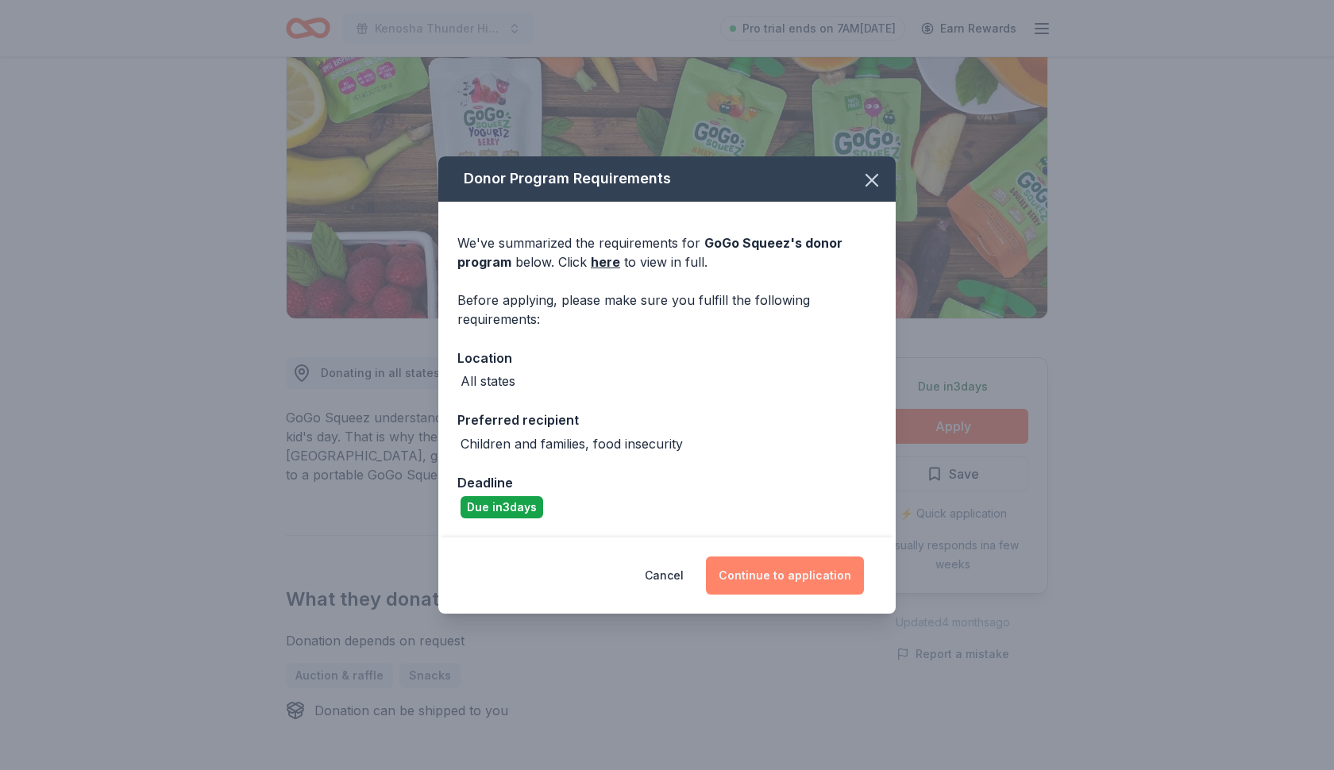
click at [791, 577] on button "Continue to application" at bounding box center [785, 576] width 158 height 38
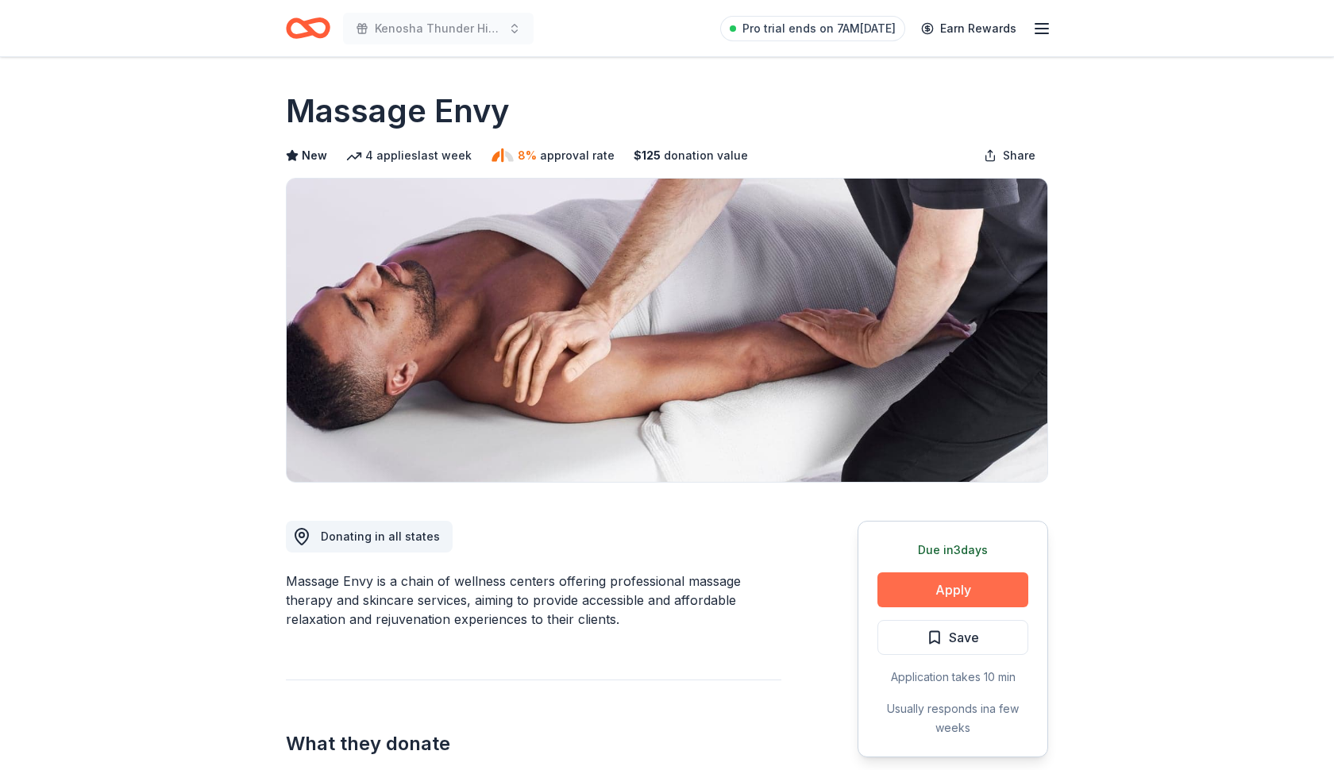
click at [908, 591] on button "Apply" at bounding box center [953, 590] width 151 height 35
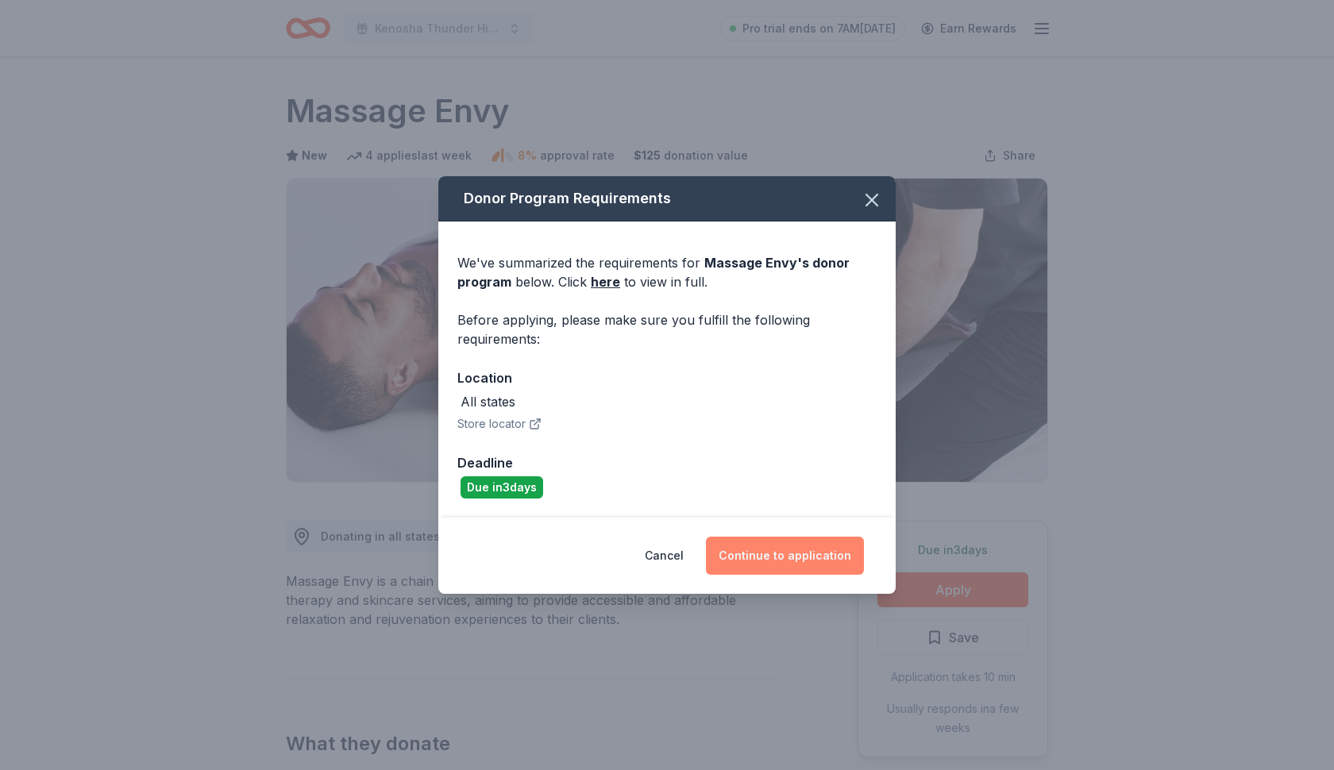
click at [778, 564] on button "Continue to application" at bounding box center [785, 556] width 158 height 38
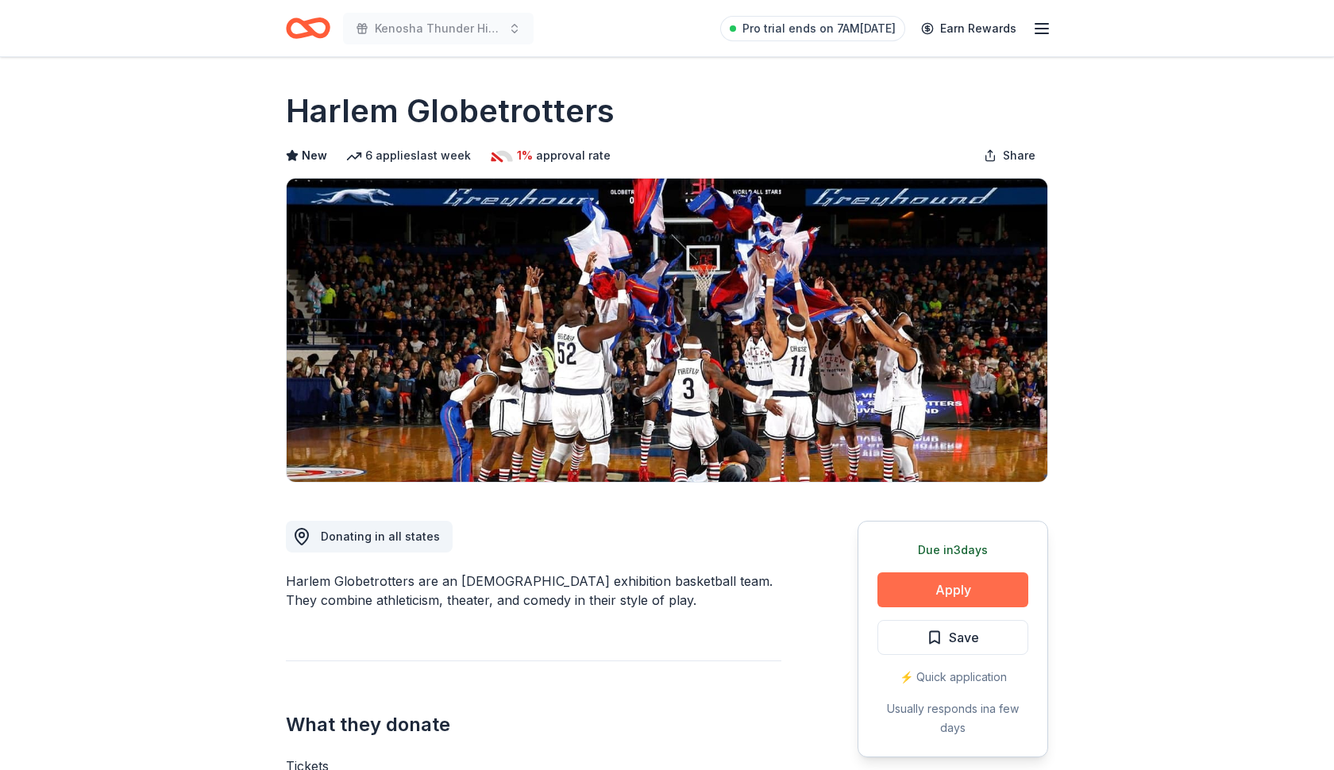
click at [903, 593] on button "Apply" at bounding box center [953, 590] width 151 height 35
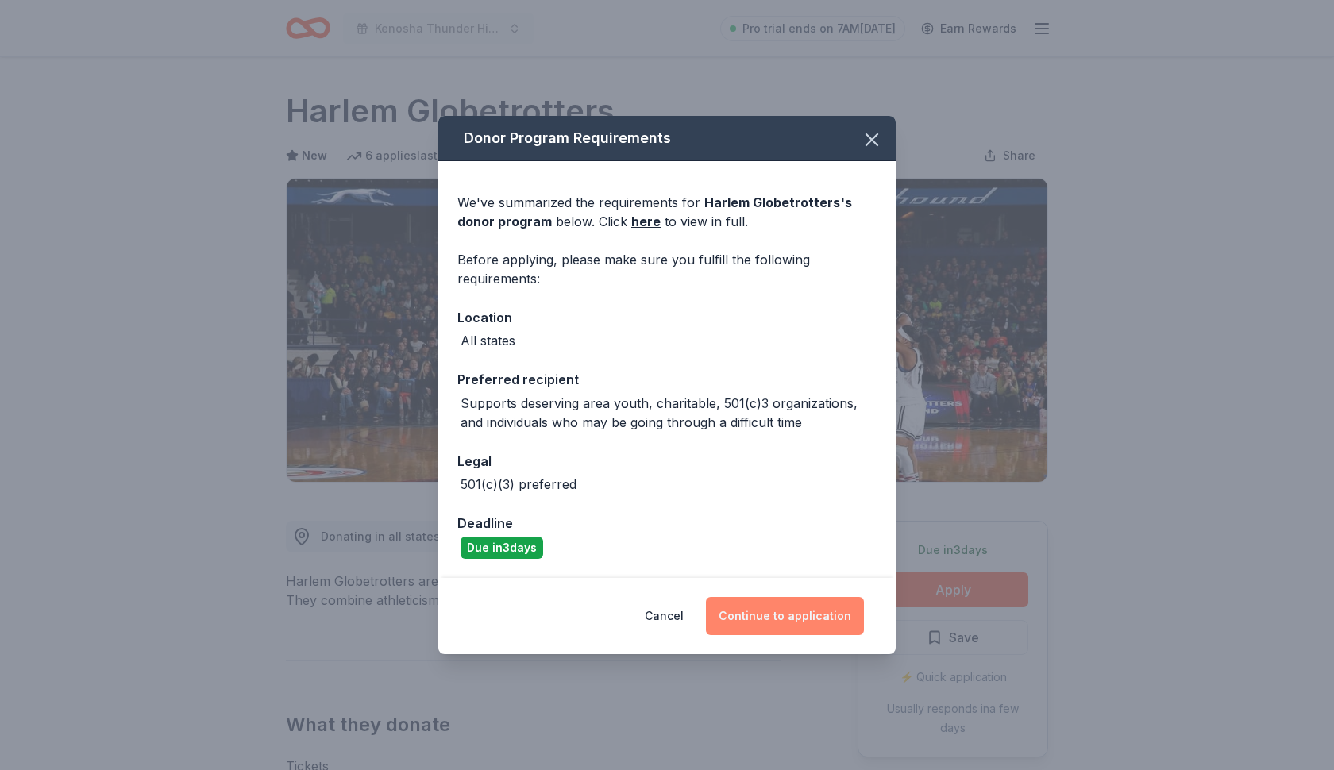
click at [763, 619] on button "Continue to application" at bounding box center [785, 616] width 158 height 38
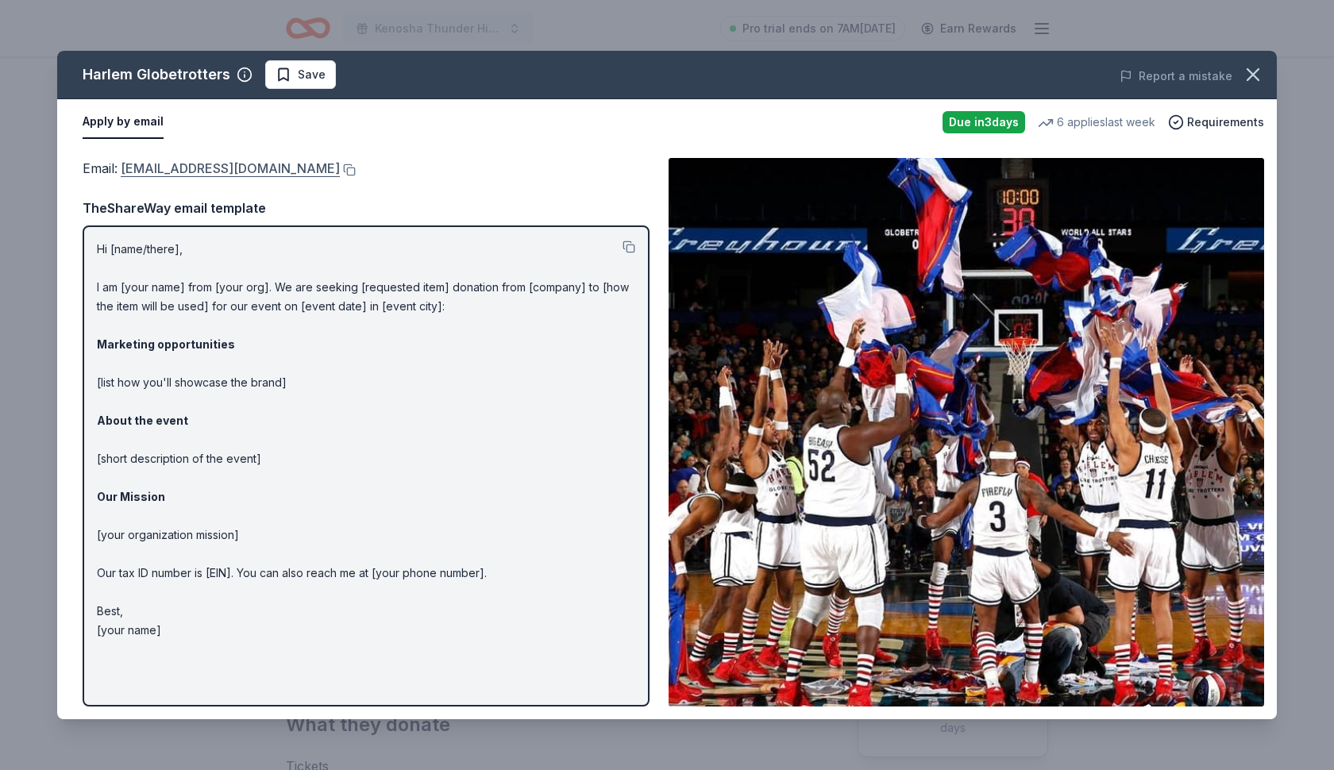
click at [282, 168] on link "[EMAIL_ADDRESS][DOMAIN_NAME]" at bounding box center [230, 168] width 219 height 21
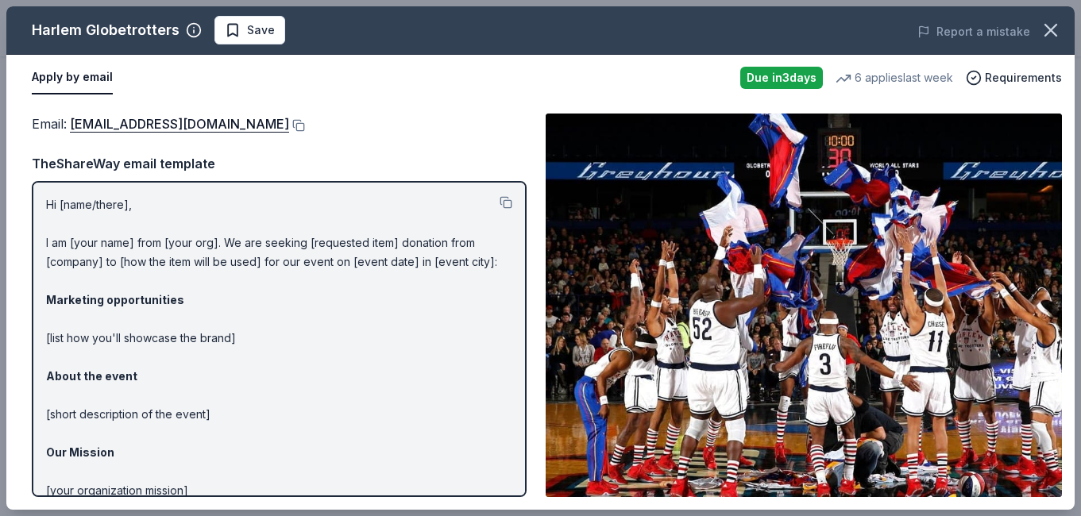
click at [85, 75] on button "Apply by email" at bounding box center [72, 77] width 81 height 33
click at [123, 125] on link "[EMAIL_ADDRESS][DOMAIN_NAME]" at bounding box center [179, 124] width 219 height 21
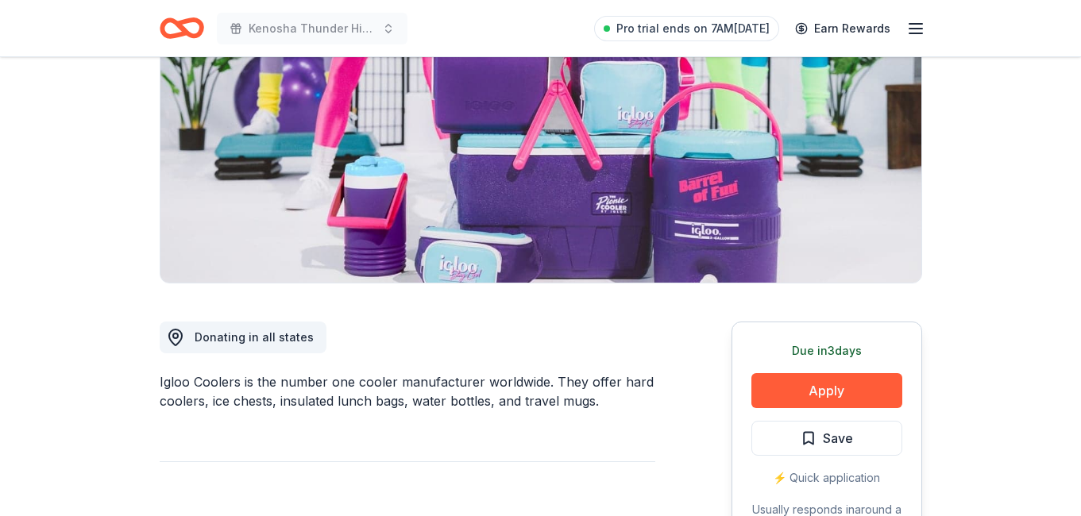
scroll to position [279, 0]
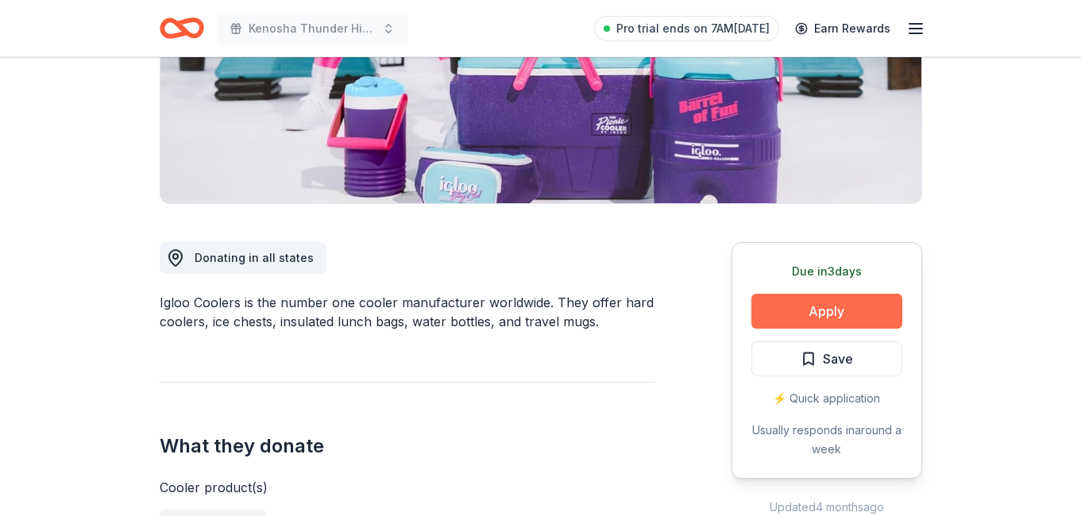
click at [869, 319] on button "Apply" at bounding box center [826, 311] width 151 height 35
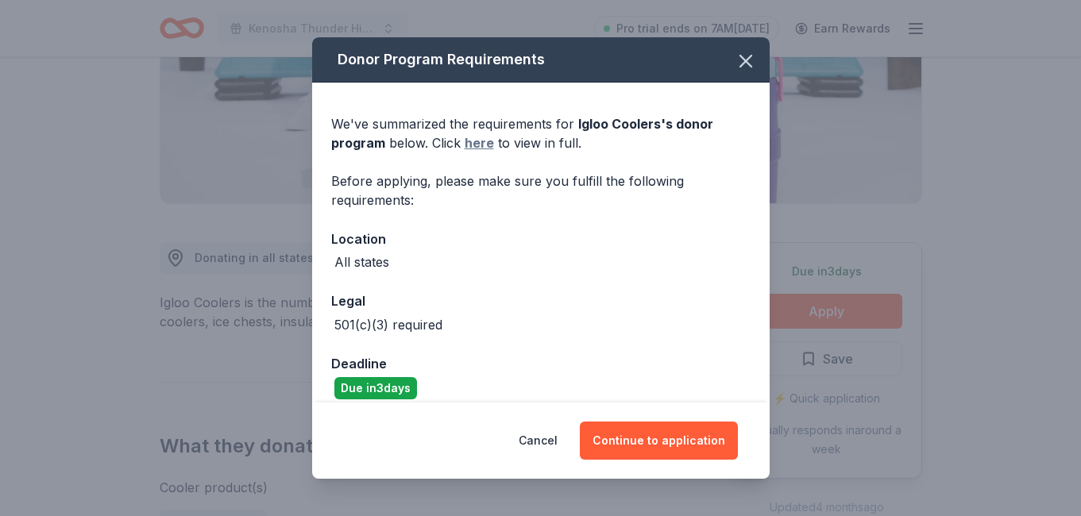
click at [481, 145] on link "here" at bounding box center [479, 142] width 29 height 19
click at [697, 442] on button "Continue to application" at bounding box center [659, 441] width 158 height 38
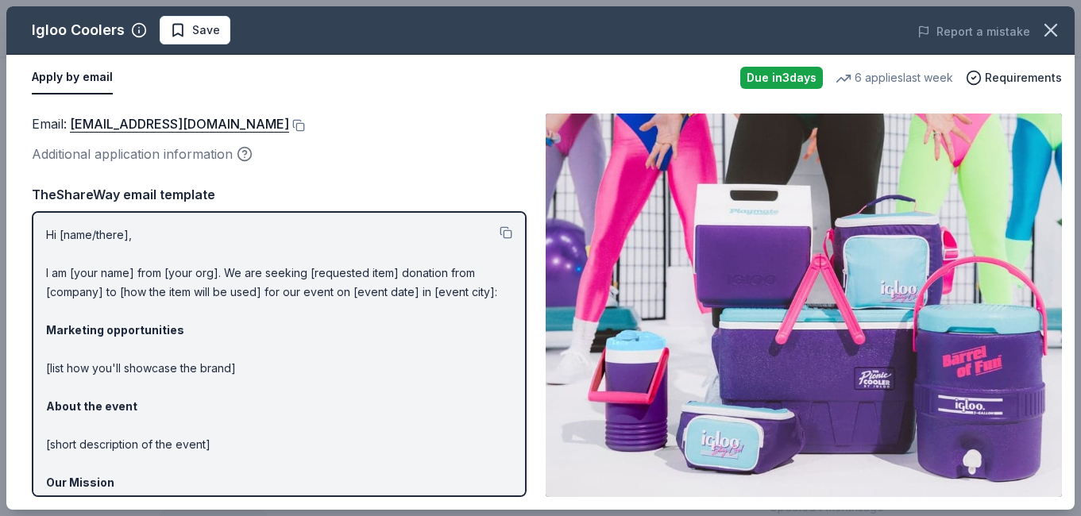
scroll to position [0, 0]
click at [289, 122] on button at bounding box center [297, 125] width 16 height 13
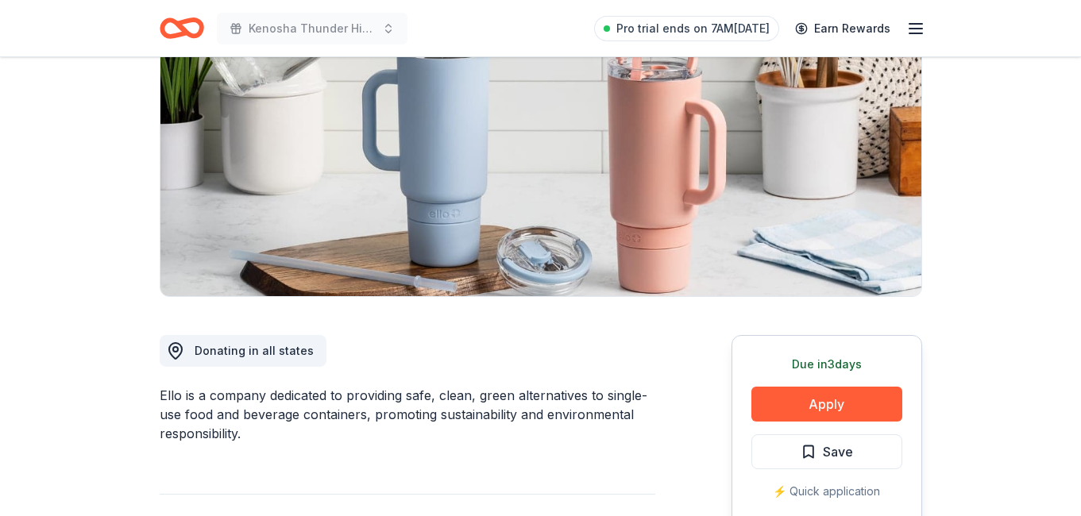
scroll to position [191, 0]
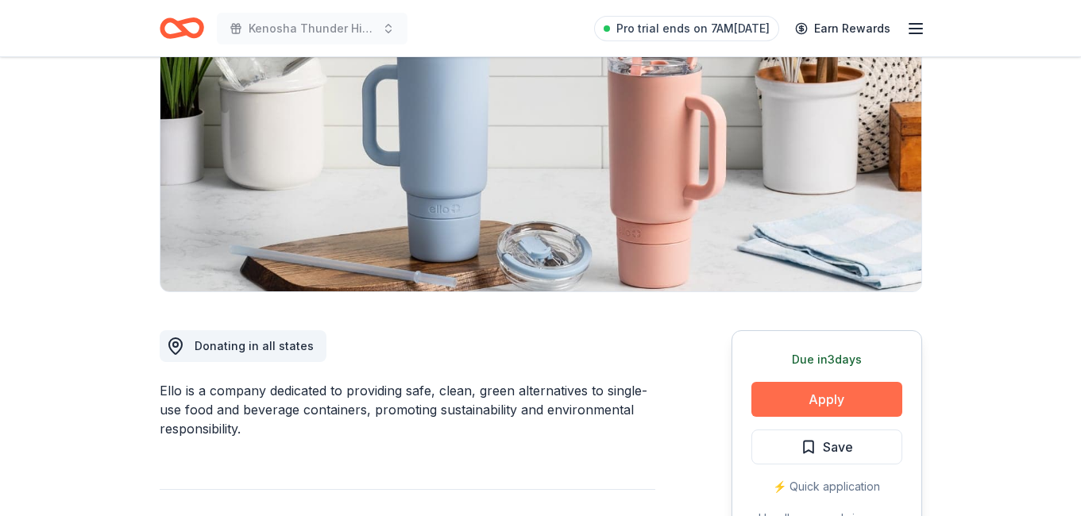
click at [863, 397] on button "Apply" at bounding box center [826, 399] width 151 height 35
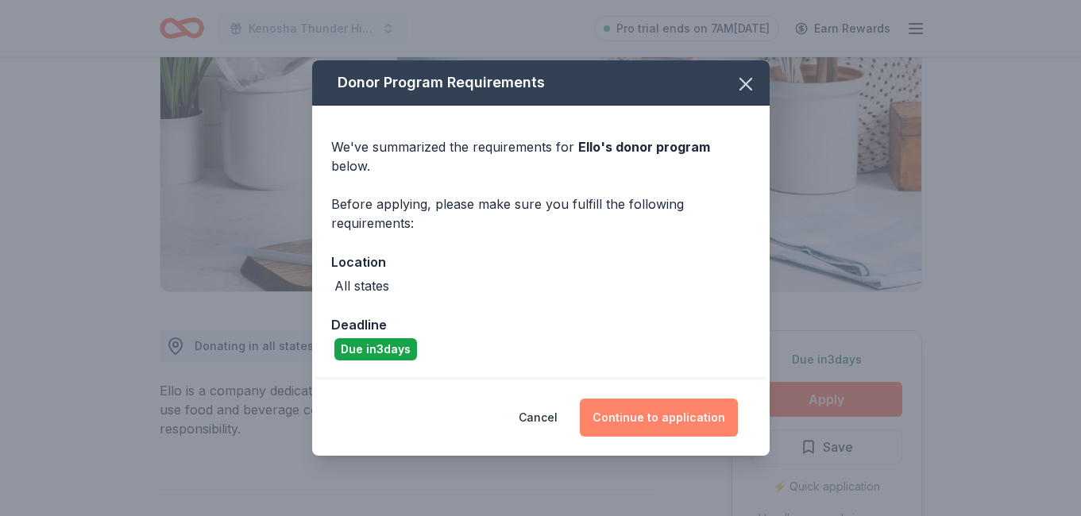
click at [681, 409] on button "Continue to application" at bounding box center [659, 418] width 158 height 38
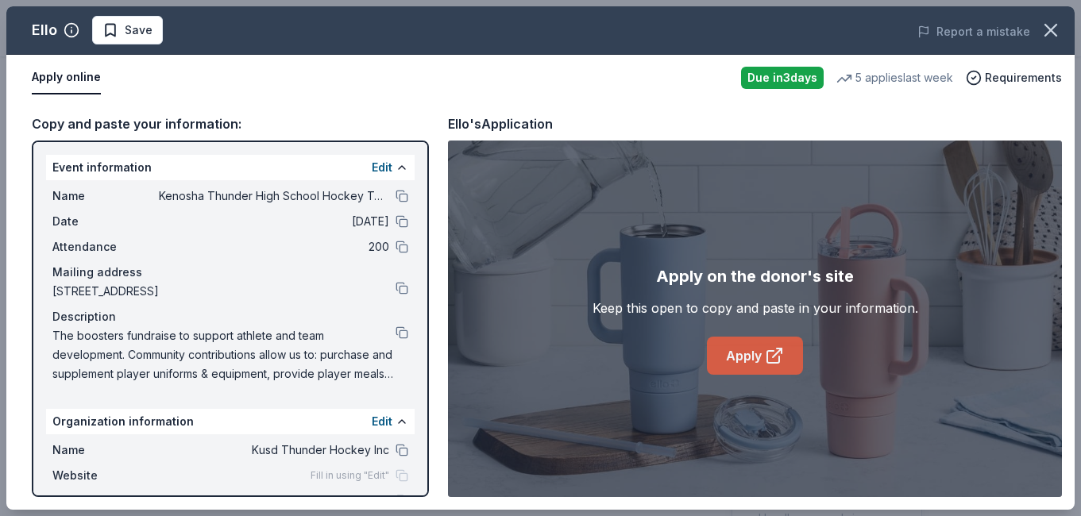
click at [735, 349] on link "Apply" at bounding box center [755, 356] width 96 height 38
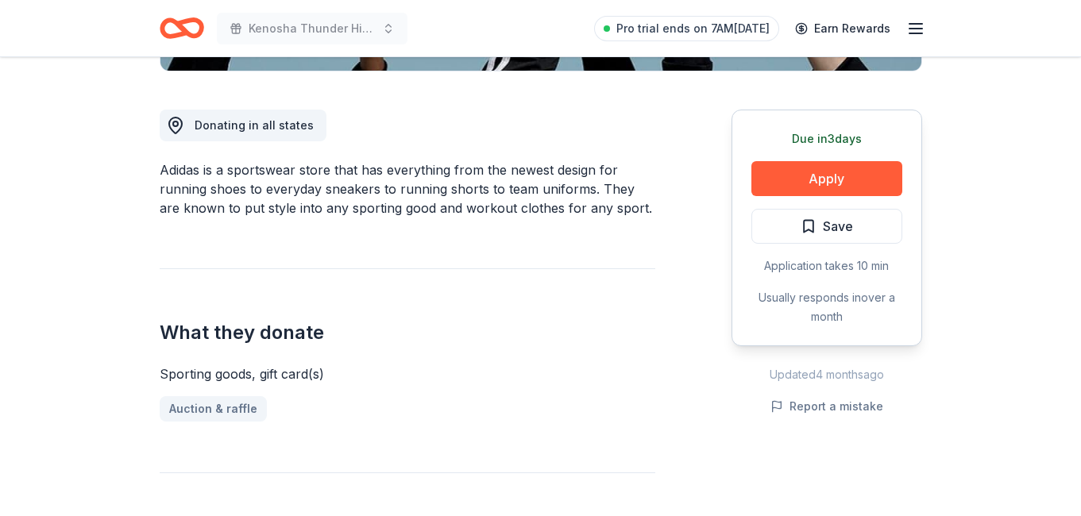
scroll to position [409, 0]
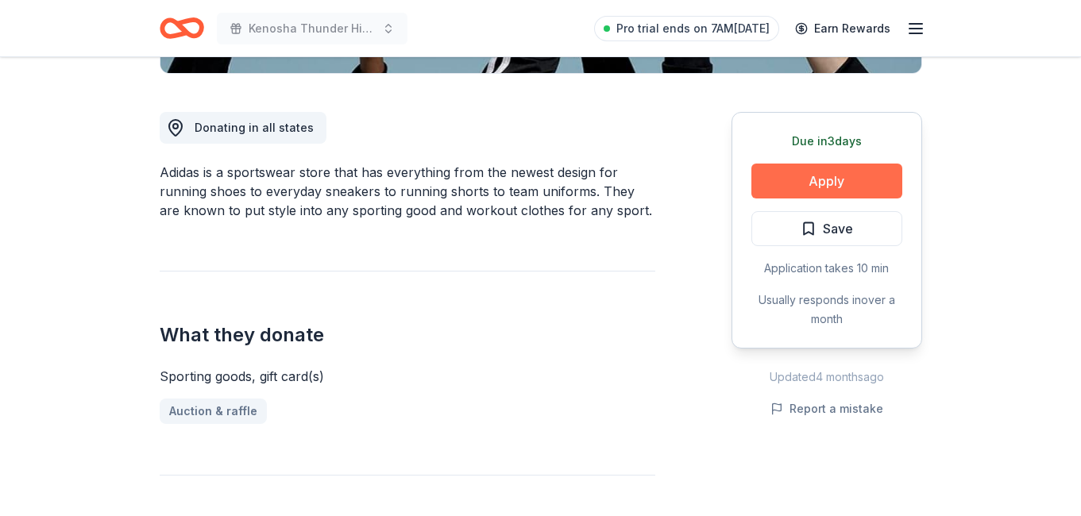
click at [806, 176] on button "Apply" at bounding box center [826, 181] width 151 height 35
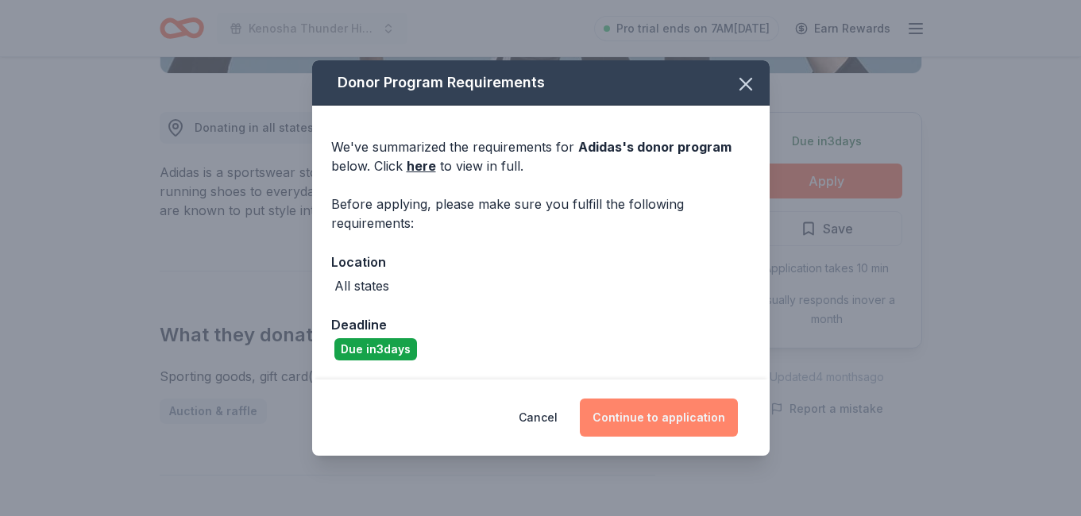
click at [624, 414] on button "Continue to application" at bounding box center [659, 418] width 158 height 38
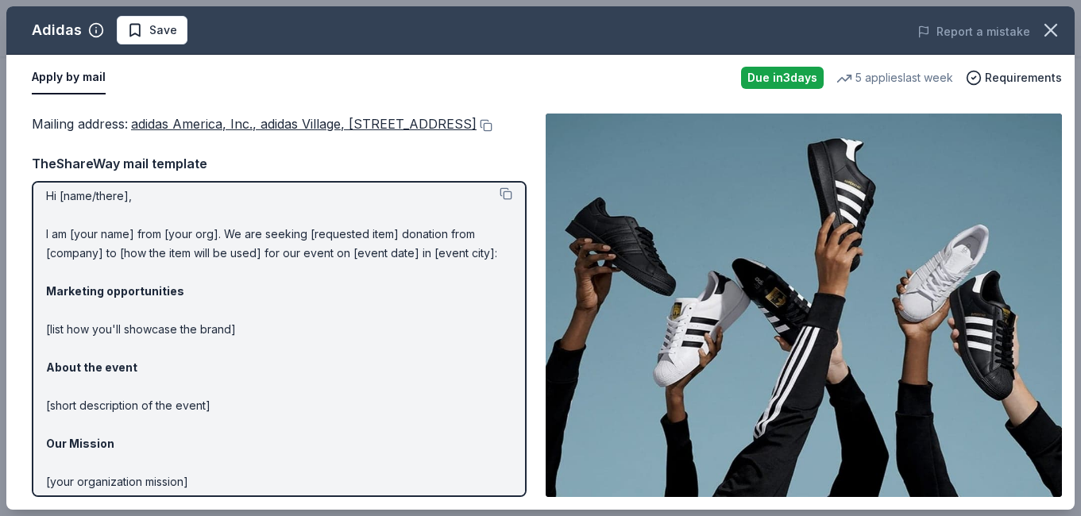
scroll to position [0, 0]
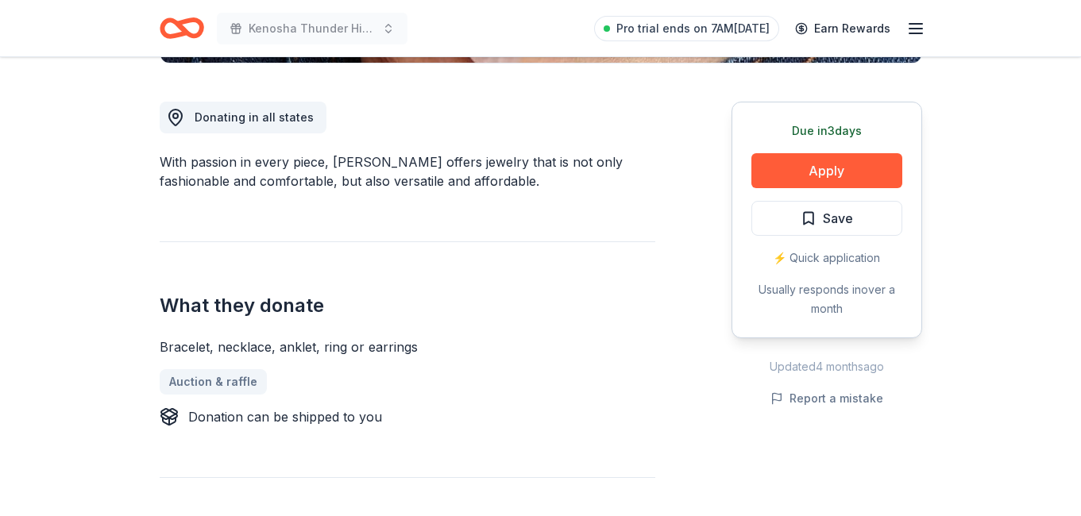
scroll to position [423, 0]
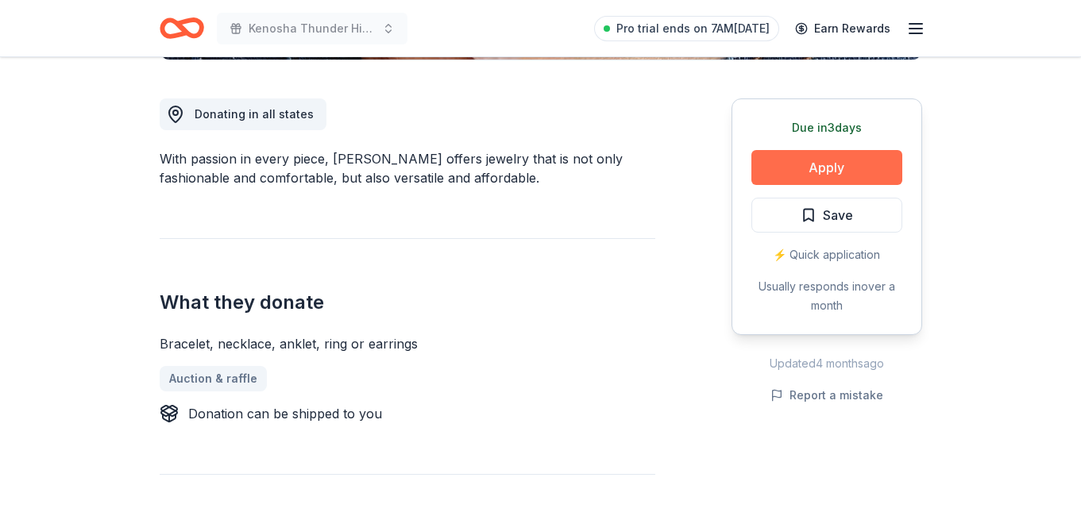
click at [829, 170] on button "Apply" at bounding box center [826, 167] width 151 height 35
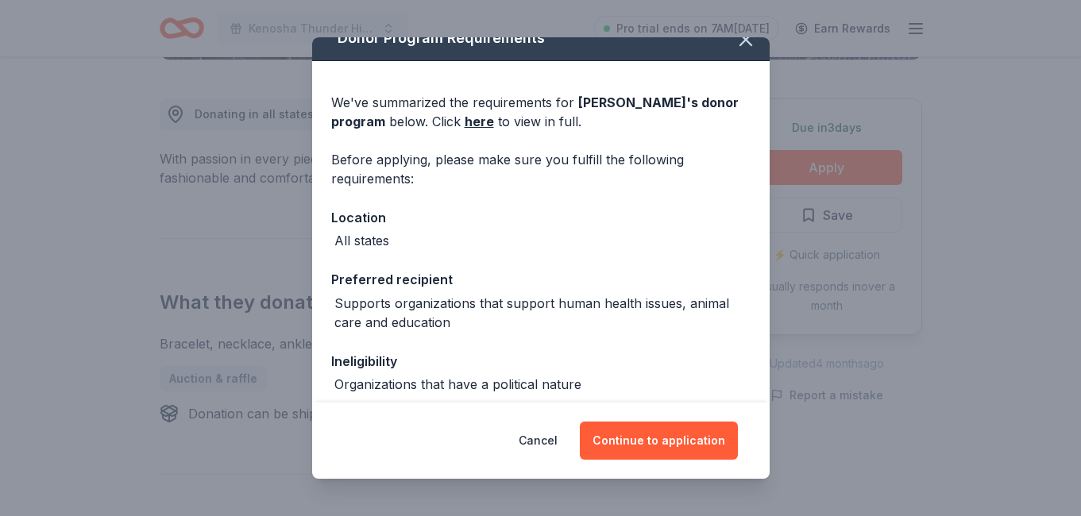
scroll to position [22, 0]
click at [480, 122] on link "here" at bounding box center [479, 120] width 29 height 19
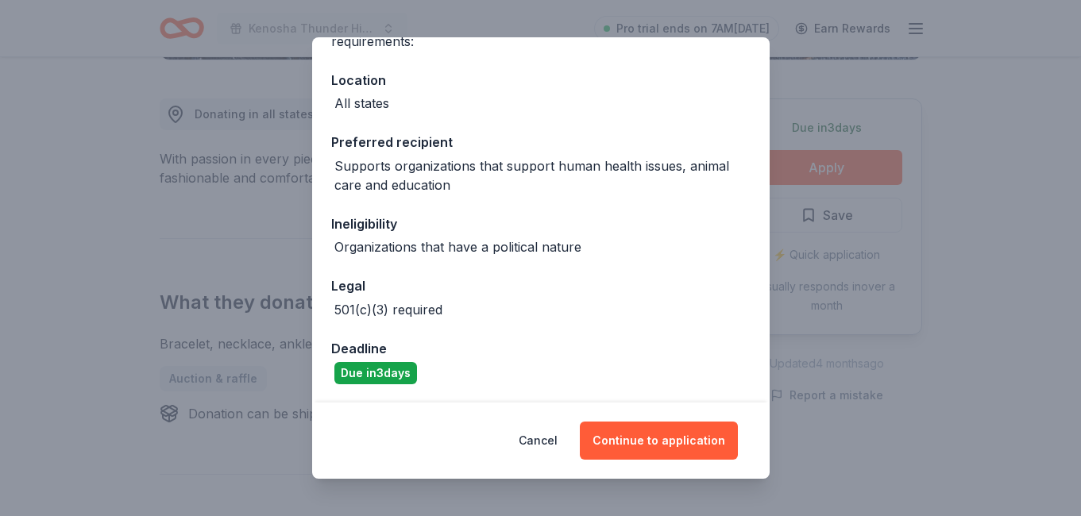
scroll to position [158, 0]
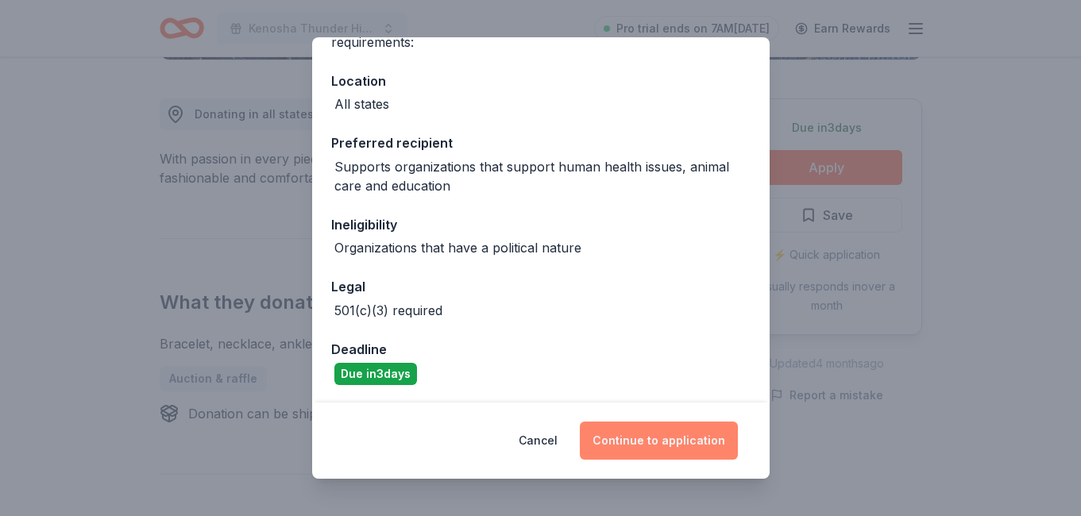
click at [659, 446] on button "Continue to application" at bounding box center [659, 441] width 158 height 38
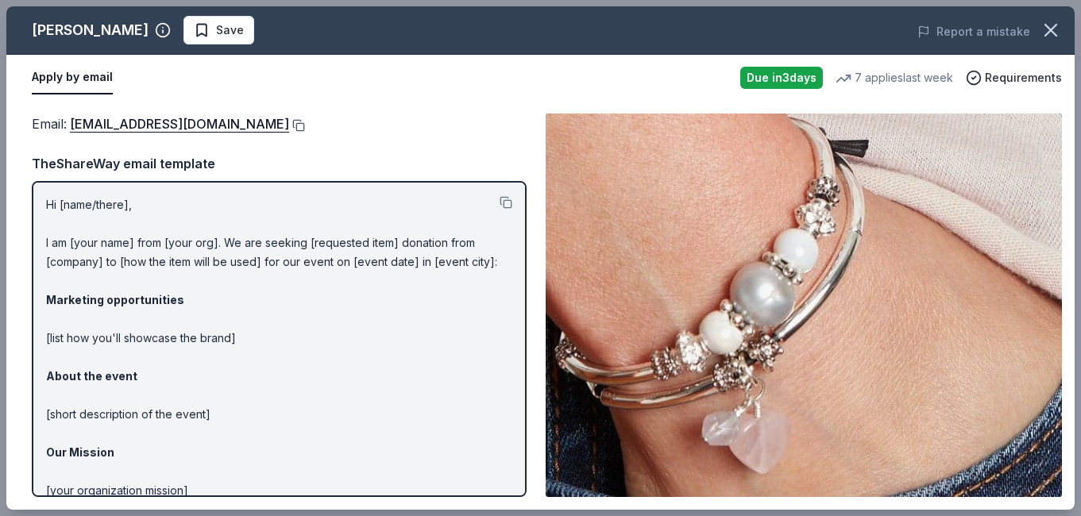
click at [289, 125] on button at bounding box center [297, 125] width 16 height 13
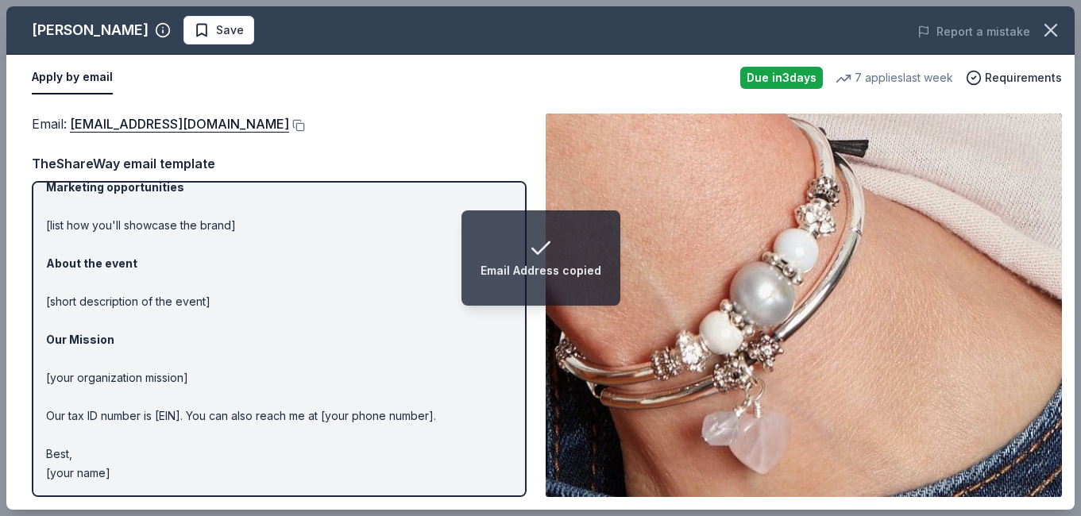
scroll to position [112, 0]
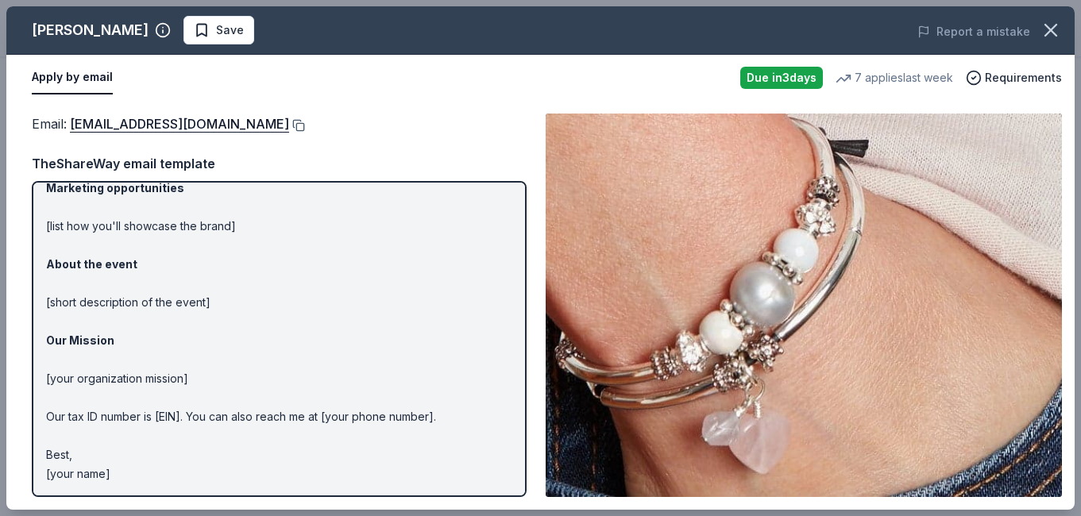
click at [289, 121] on button at bounding box center [297, 125] width 16 height 13
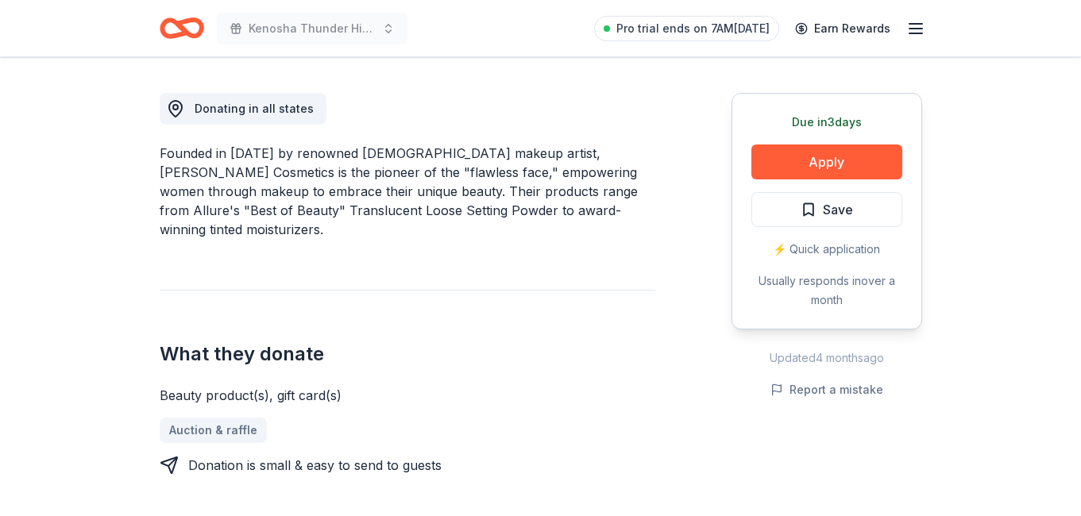
scroll to position [442, 0]
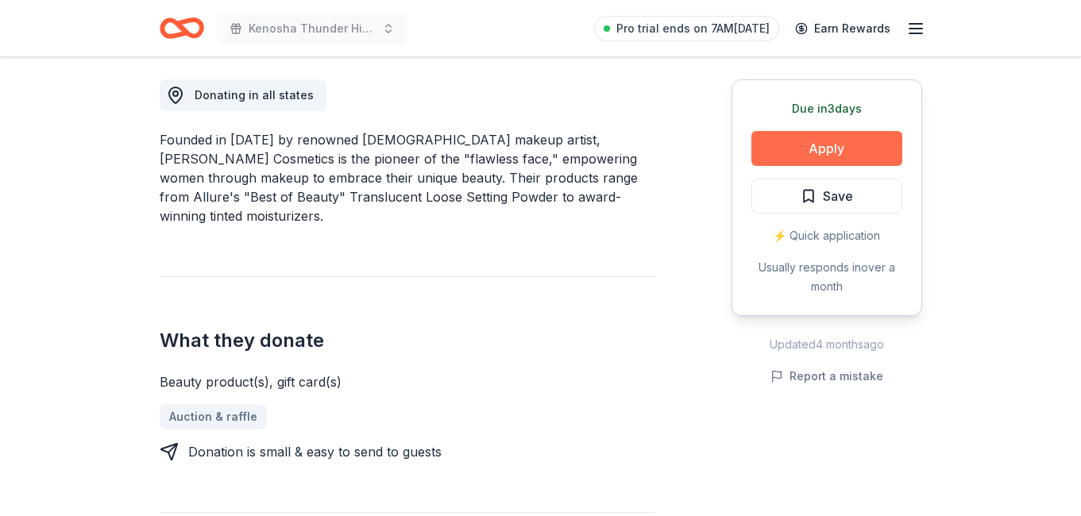
click at [771, 150] on button "Apply" at bounding box center [826, 148] width 151 height 35
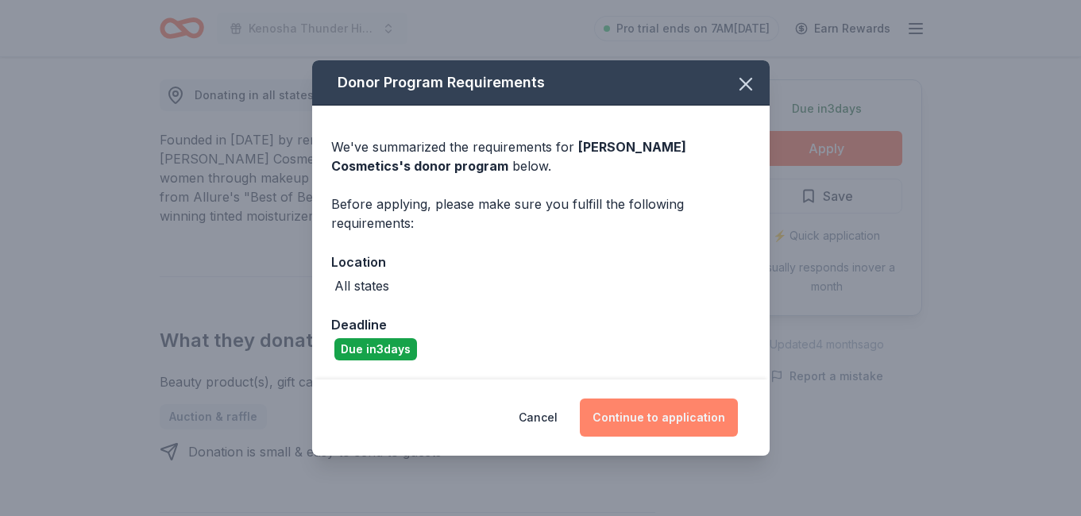
click at [648, 423] on button "Continue to application" at bounding box center [659, 418] width 158 height 38
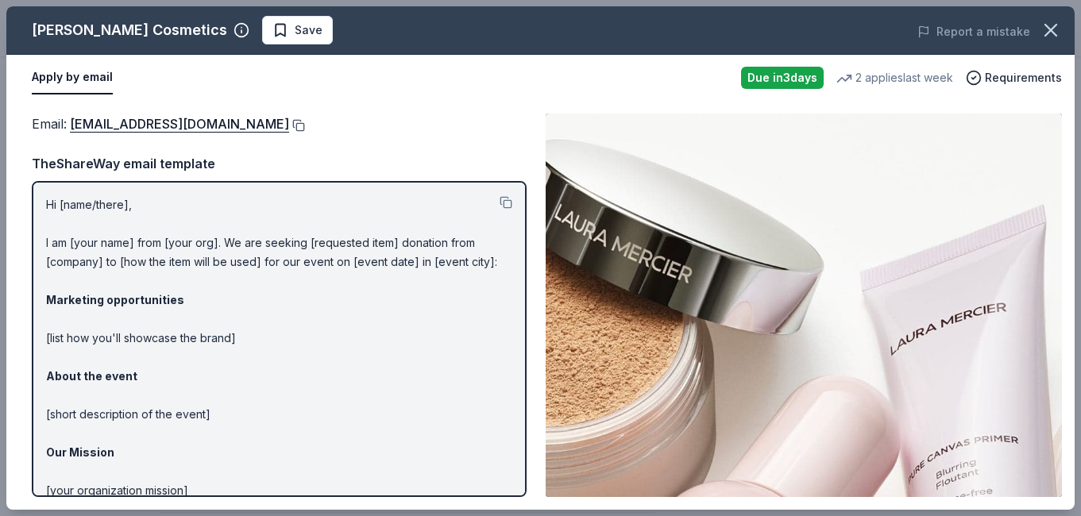
click at [289, 125] on button at bounding box center [297, 125] width 16 height 13
click at [71, 73] on button "Apply by email" at bounding box center [72, 77] width 81 height 33
click at [91, 124] on link "[EMAIL_ADDRESS][DOMAIN_NAME]" at bounding box center [179, 124] width 219 height 21
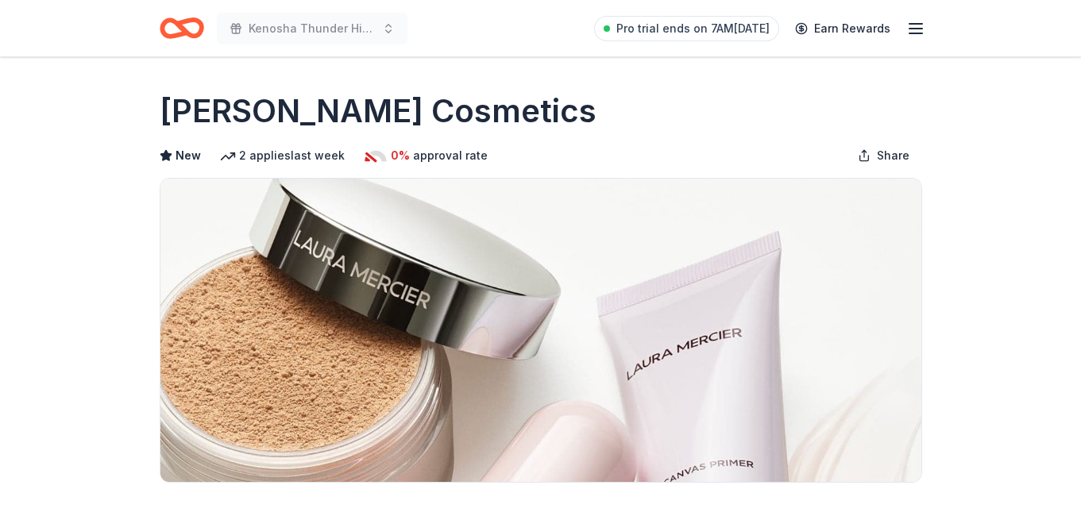
scroll to position [249, 0]
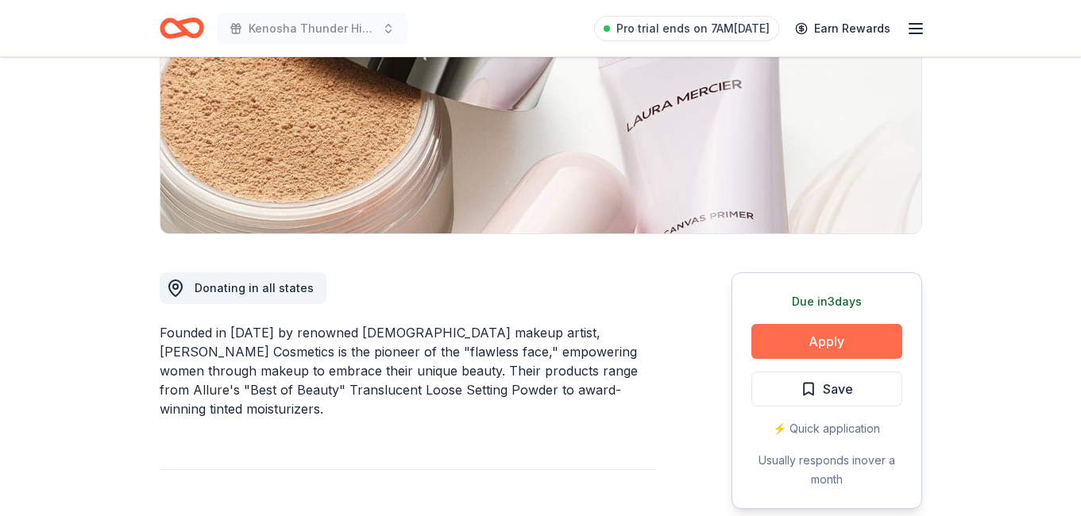
click at [778, 334] on button "Apply" at bounding box center [826, 341] width 151 height 35
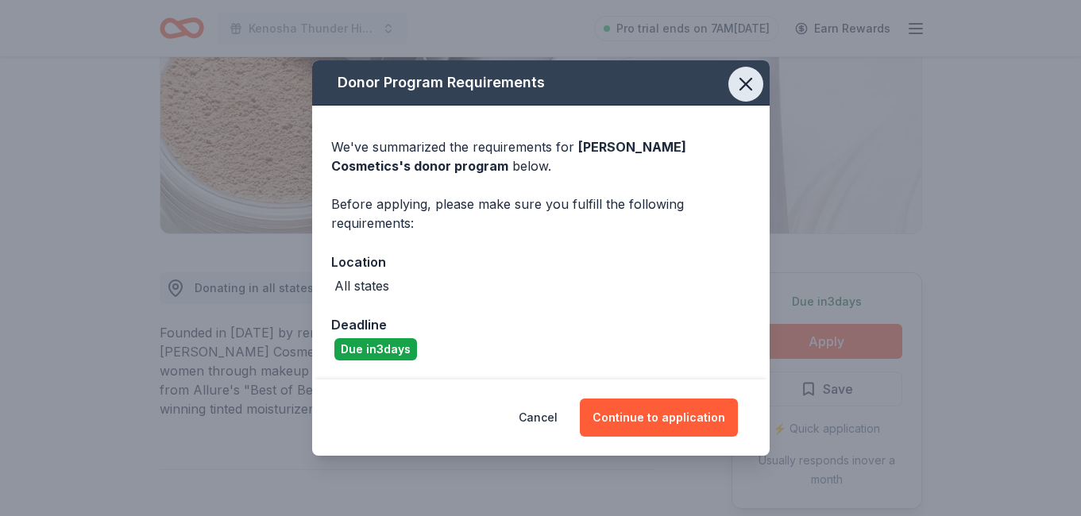
click at [747, 80] on icon "button" at bounding box center [746, 84] width 22 height 22
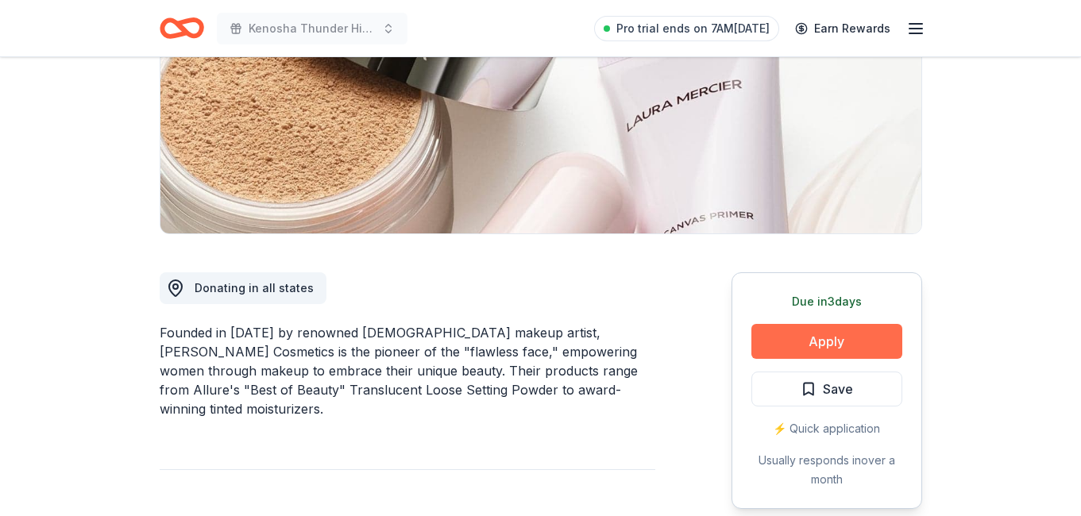
click at [787, 339] on button "Apply" at bounding box center [826, 341] width 151 height 35
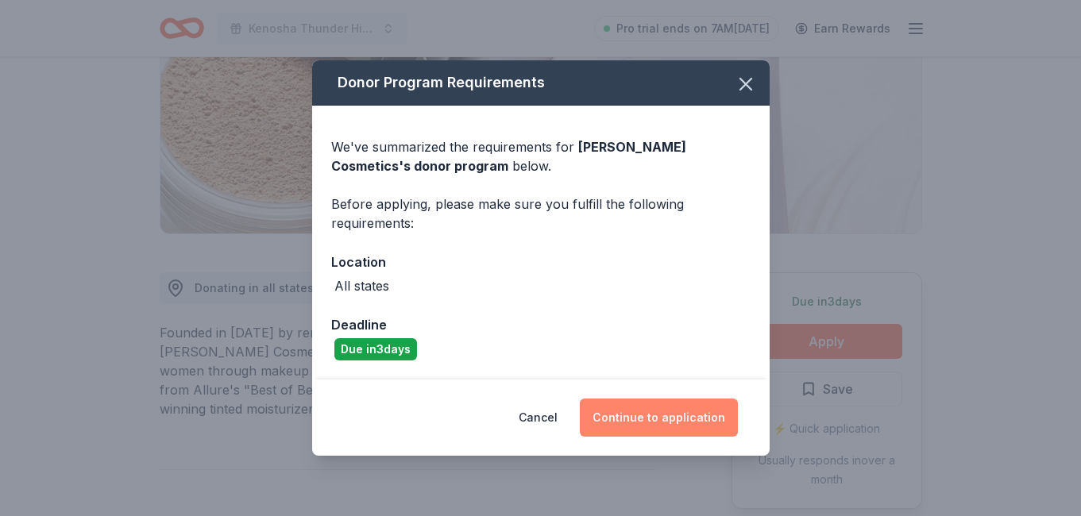
click at [642, 419] on button "Continue to application" at bounding box center [659, 418] width 158 height 38
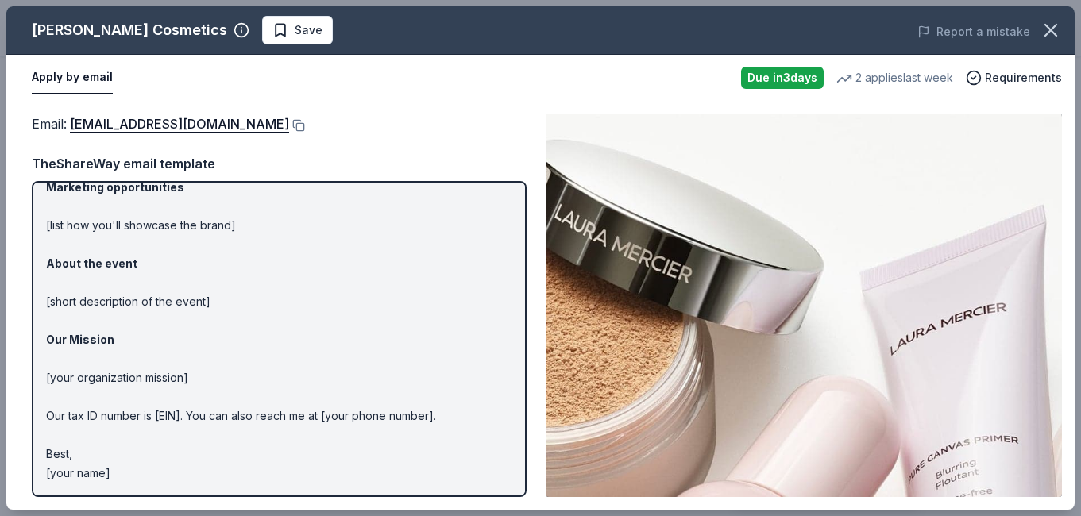
scroll to position [112, 0]
click at [289, 125] on button at bounding box center [297, 125] width 16 height 13
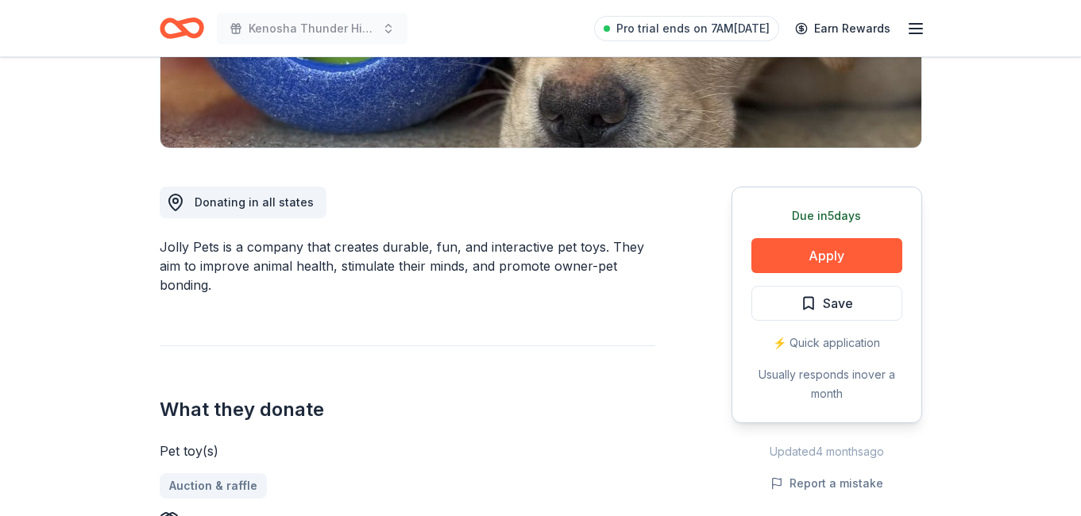
scroll to position [335, 0]
click at [856, 249] on button "Apply" at bounding box center [826, 254] width 151 height 35
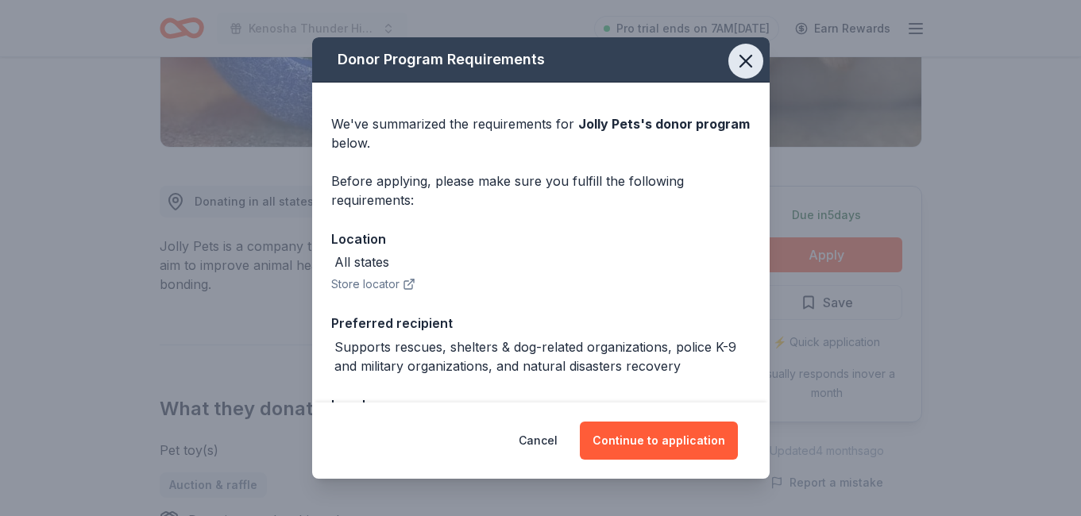
click at [753, 55] on icon "button" at bounding box center [746, 61] width 22 height 22
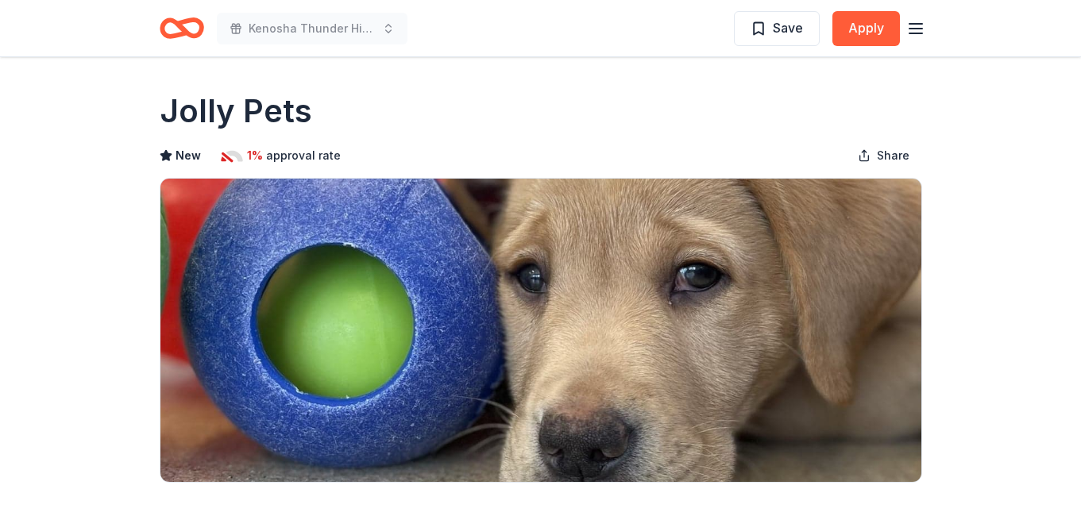
scroll to position [0, 0]
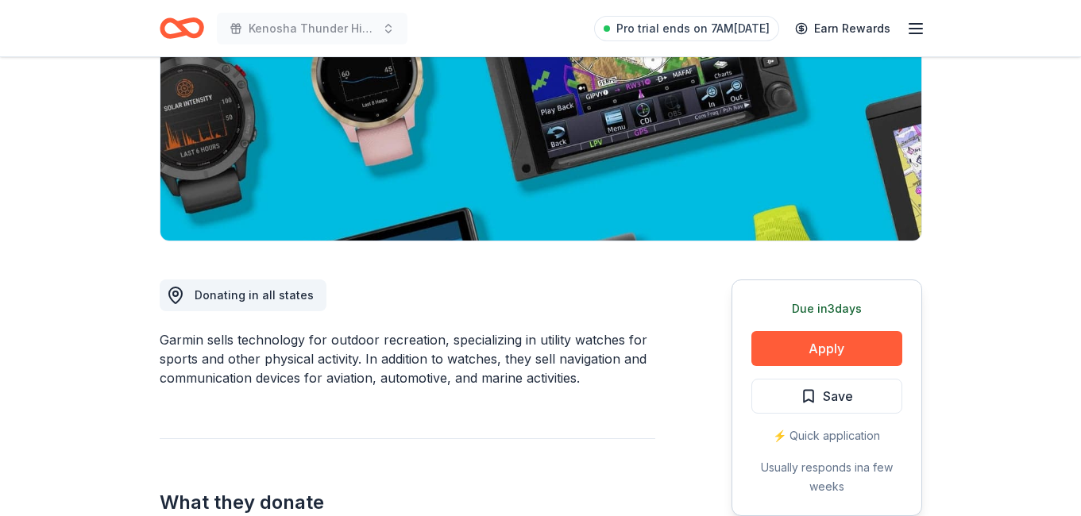
scroll to position [279, 0]
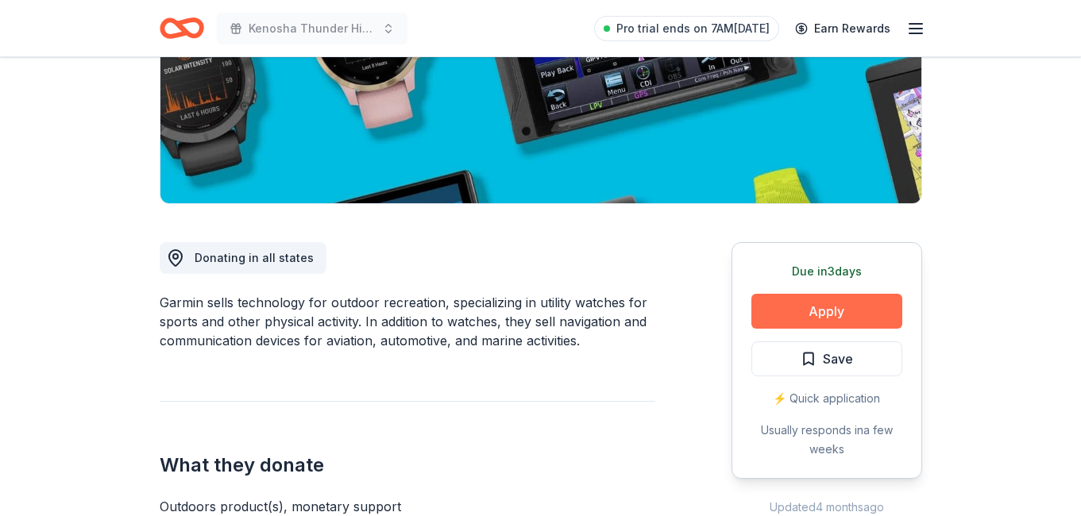
click at [858, 315] on button "Apply" at bounding box center [826, 311] width 151 height 35
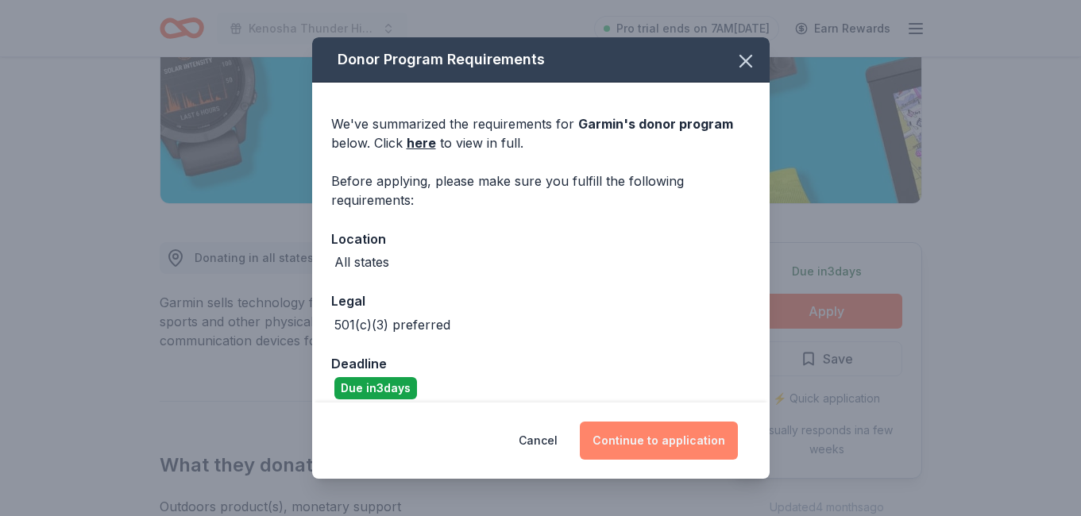
click at [627, 442] on button "Continue to application" at bounding box center [659, 441] width 158 height 38
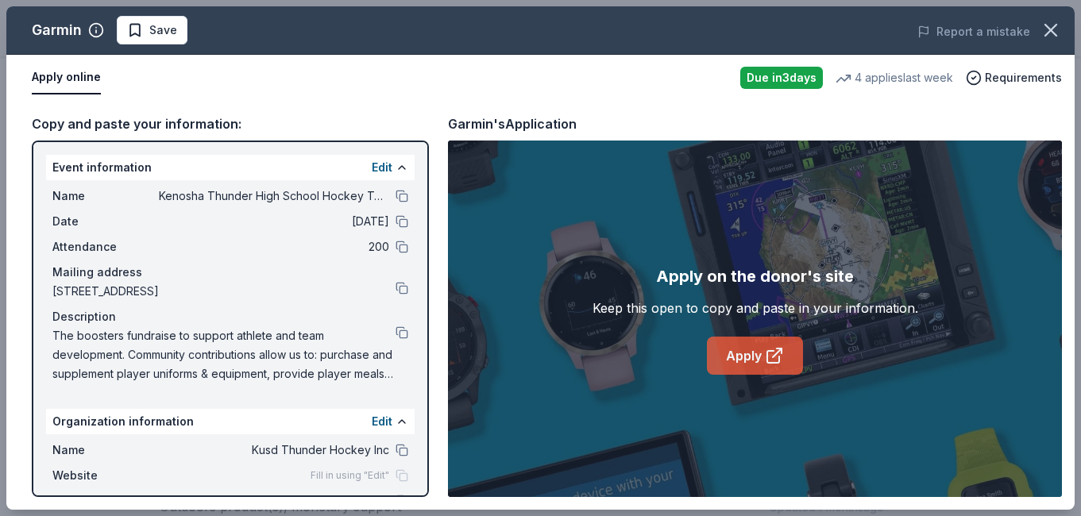
click at [744, 353] on link "Apply" at bounding box center [755, 356] width 96 height 38
